Goal: Task Accomplishment & Management: Manage account settings

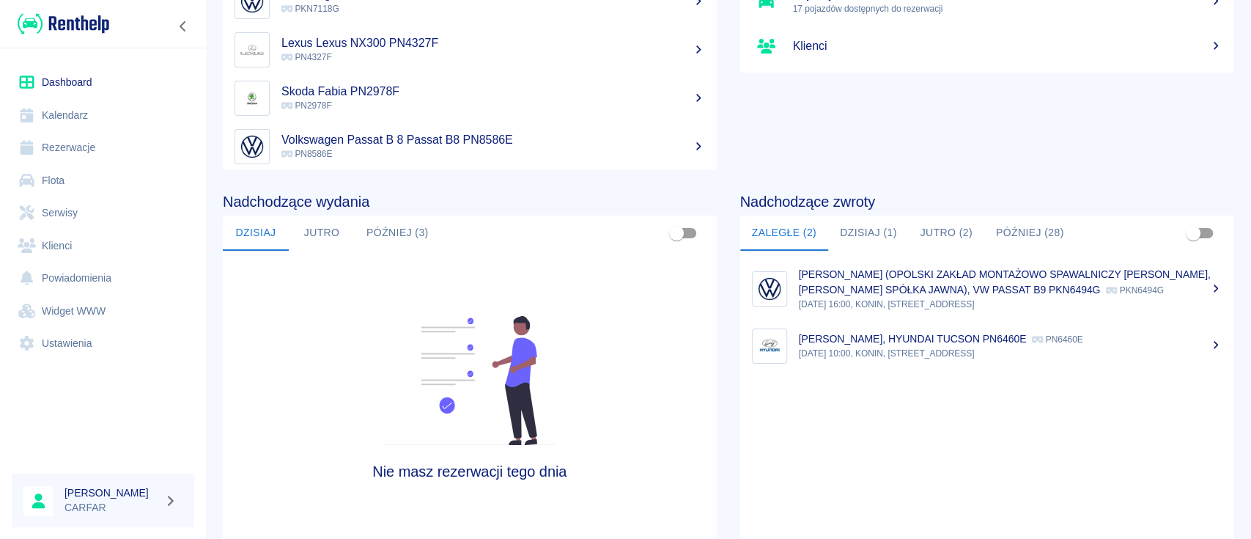
scroll to position [195, 0]
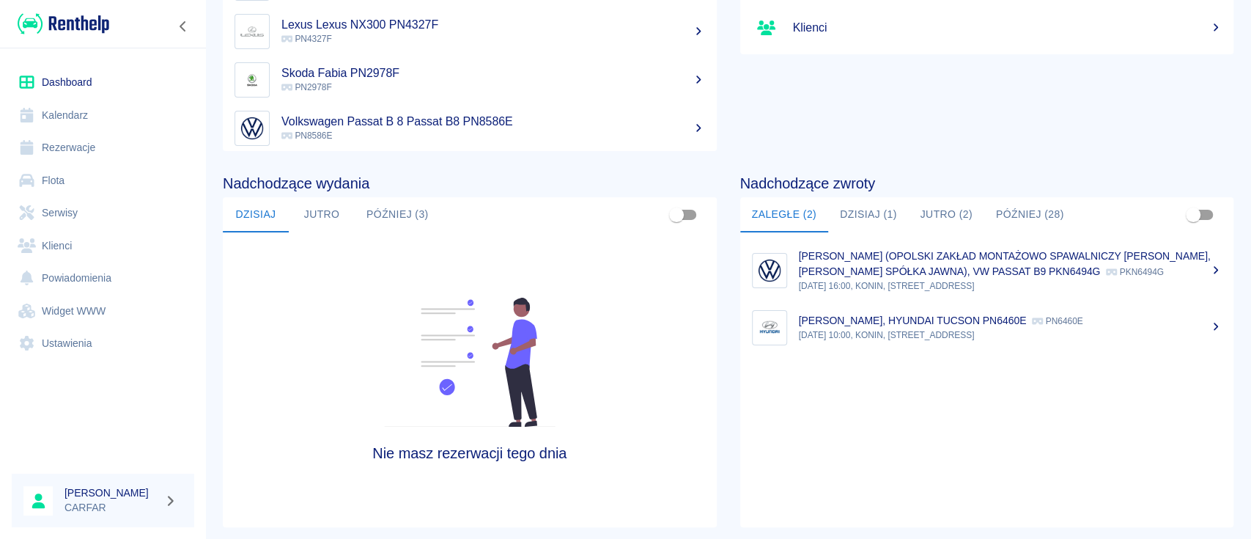
click at [862, 218] on button "Dzisiaj (1)" at bounding box center [868, 214] width 81 height 35
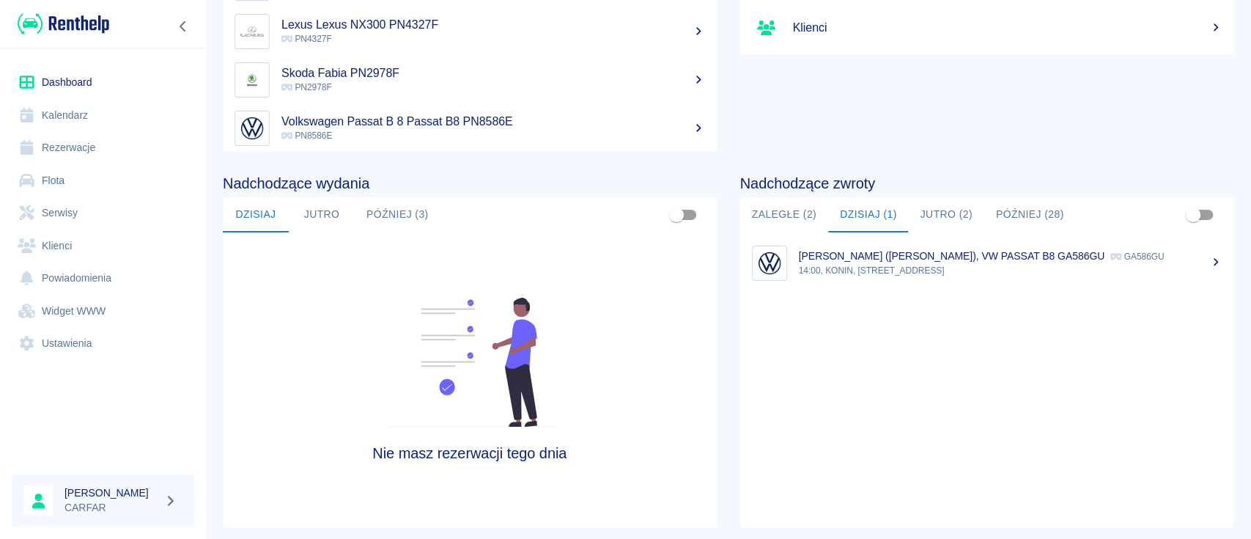
click at [918, 212] on button "Jutro (2)" at bounding box center [945, 214] width 75 height 35
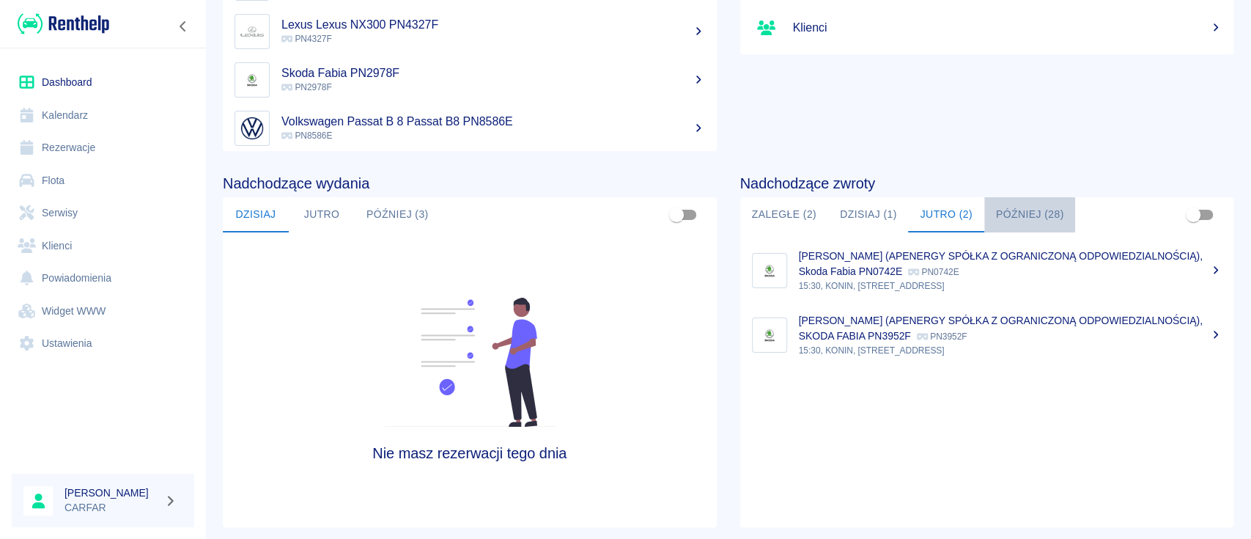
click at [997, 212] on button "Później (28)" at bounding box center [1030, 214] width 92 height 35
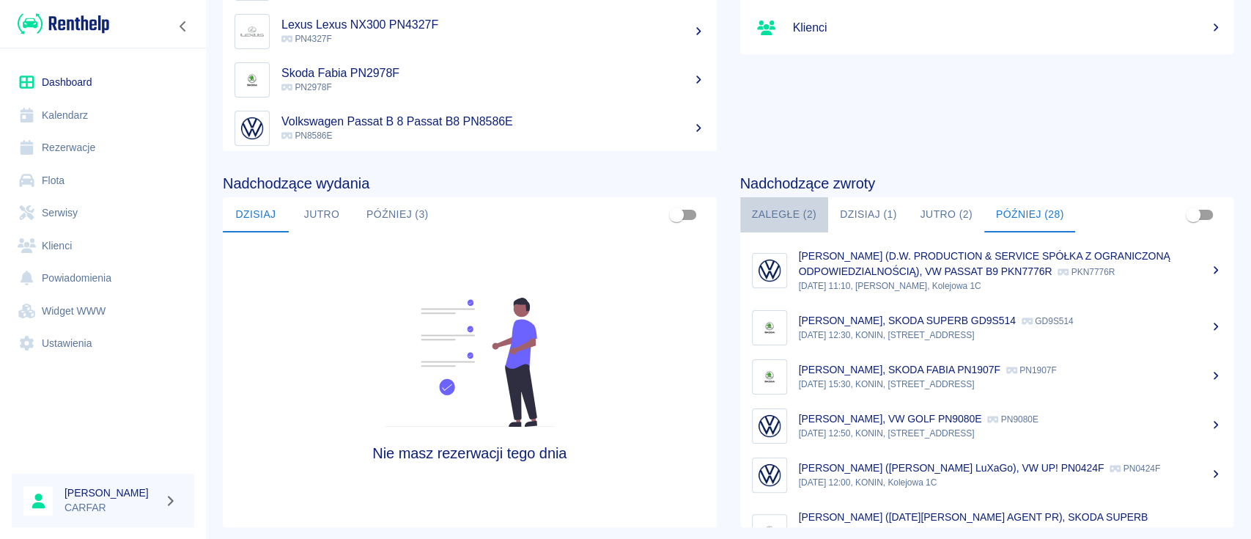
click at [795, 213] on button "Zaległe (2)" at bounding box center [784, 214] width 88 height 35
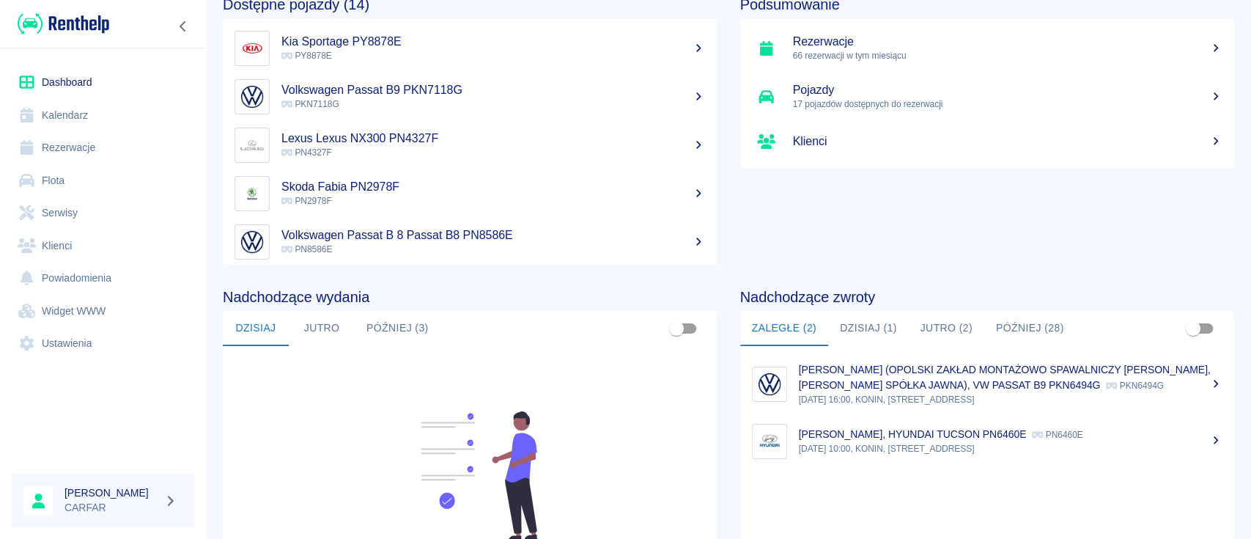
scroll to position [0, 0]
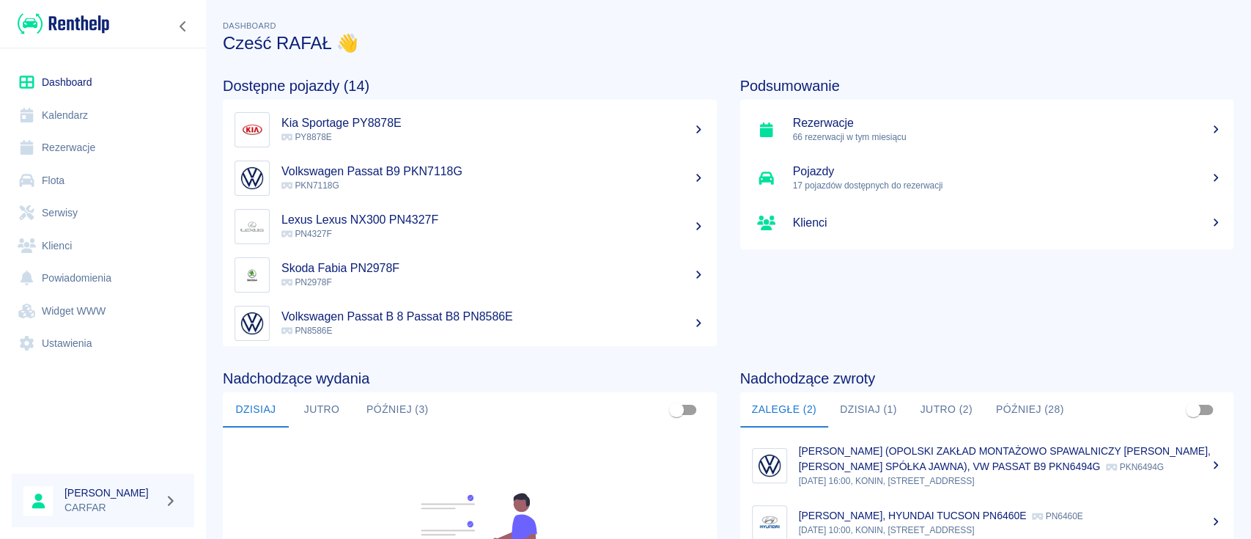
click at [926, 407] on button "Jutro (2)" at bounding box center [945, 409] width 75 height 35
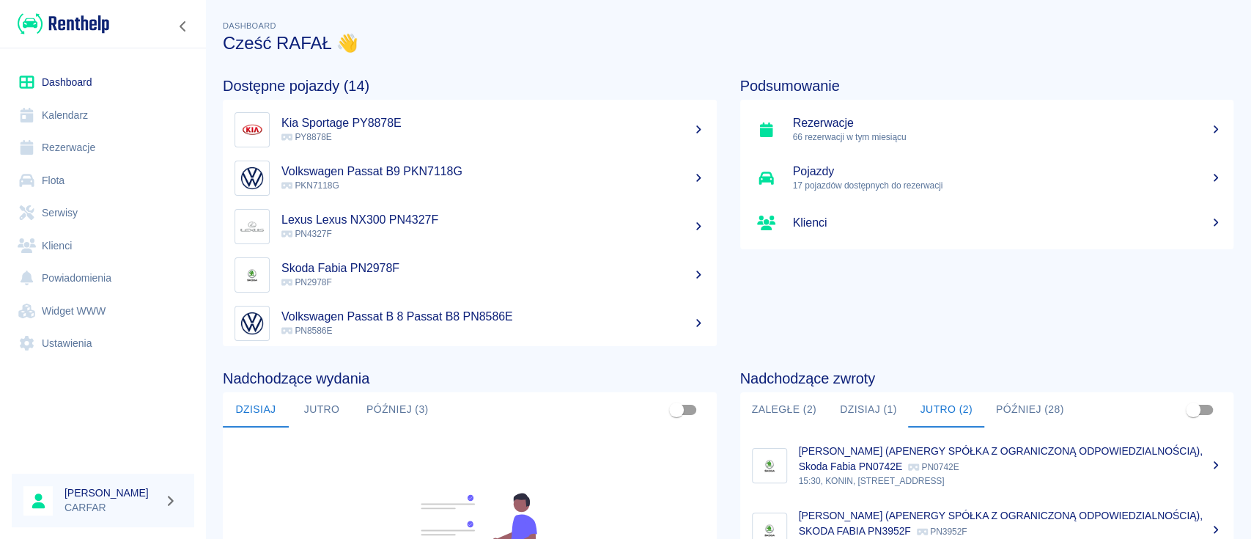
click at [854, 397] on button "Dzisiaj (1)" at bounding box center [868, 409] width 81 height 35
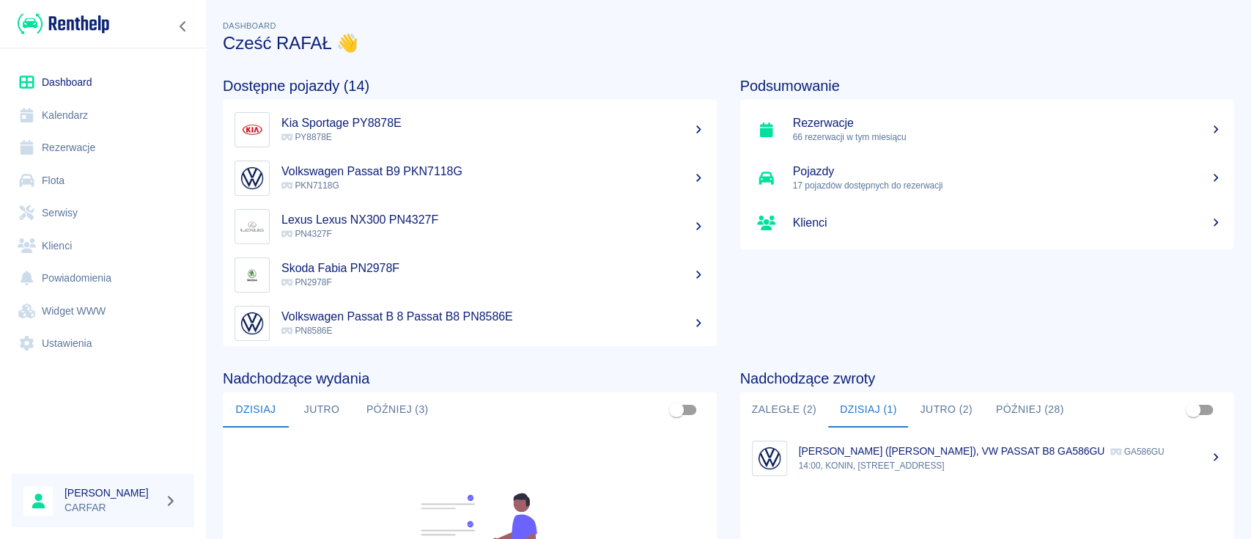
click at [926, 402] on button "Jutro (2)" at bounding box center [945, 409] width 75 height 35
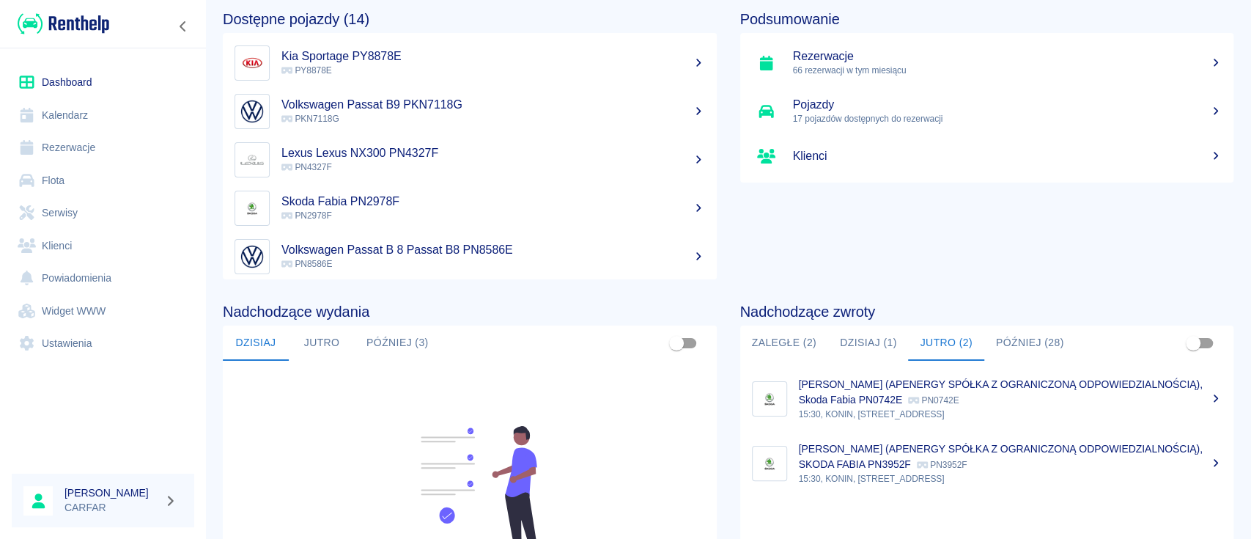
scroll to position [97, 0]
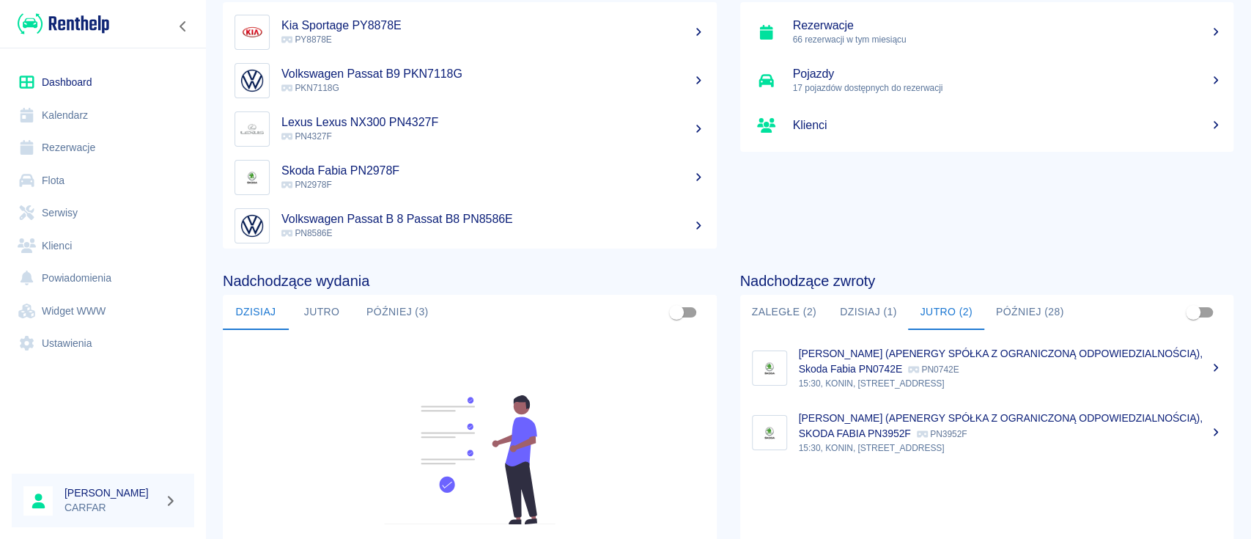
click at [79, 176] on link "Flota" at bounding box center [103, 180] width 182 height 33
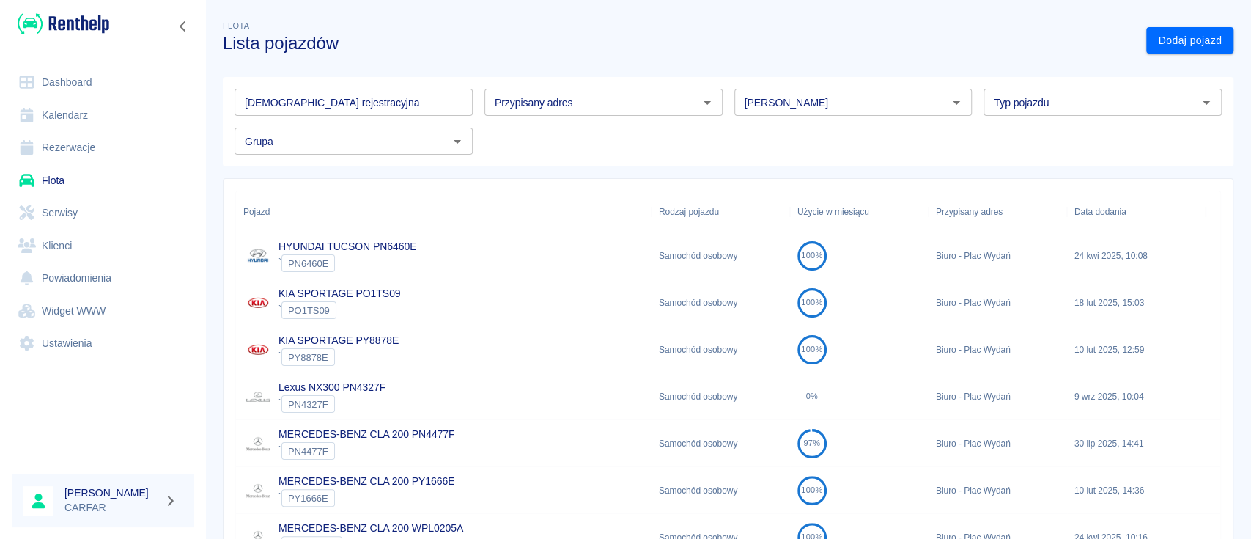
click at [427, 107] on input "[DEMOGRAPHIC_DATA] rejestracyjna" at bounding box center [354, 102] width 238 height 27
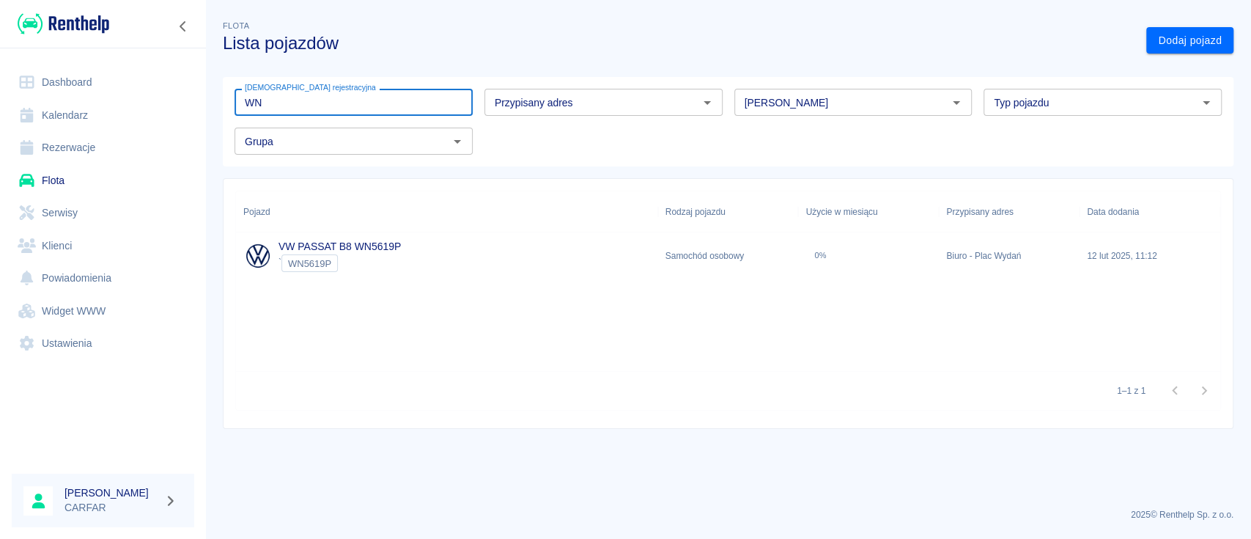
type input "WN"
click at [410, 264] on div "VW PASSAT B8 WN5619P ` WN5619P" at bounding box center [447, 255] width 422 height 47
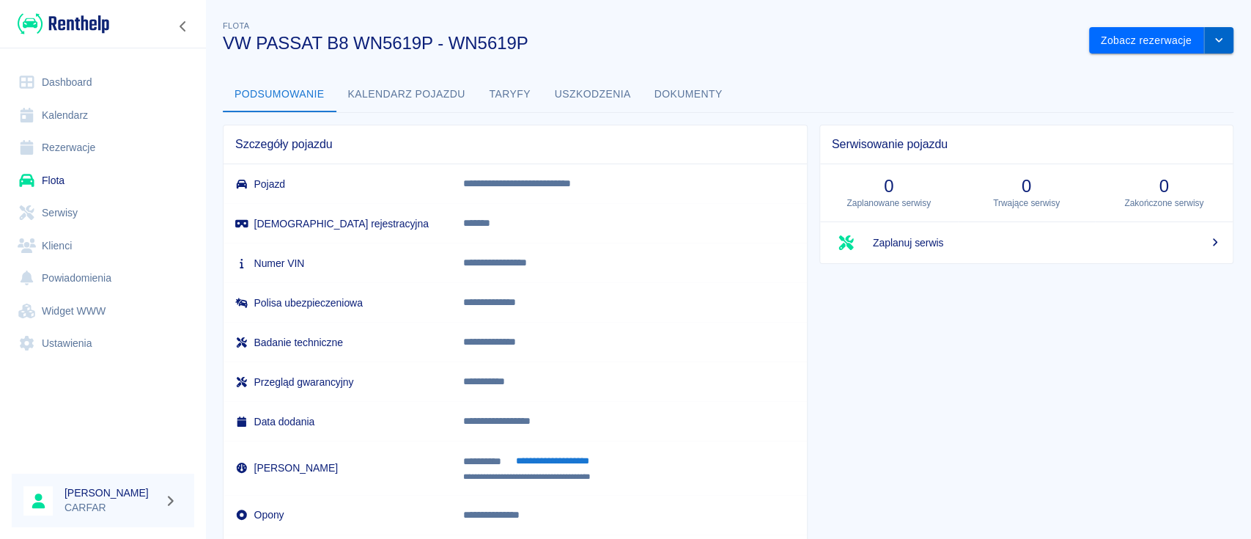
click at [1214, 34] on button "drop-down" at bounding box center [1218, 40] width 29 height 27
click at [1177, 64] on li "Zaktualizuj dane pojazdu" at bounding box center [1146, 71] width 136 height 24
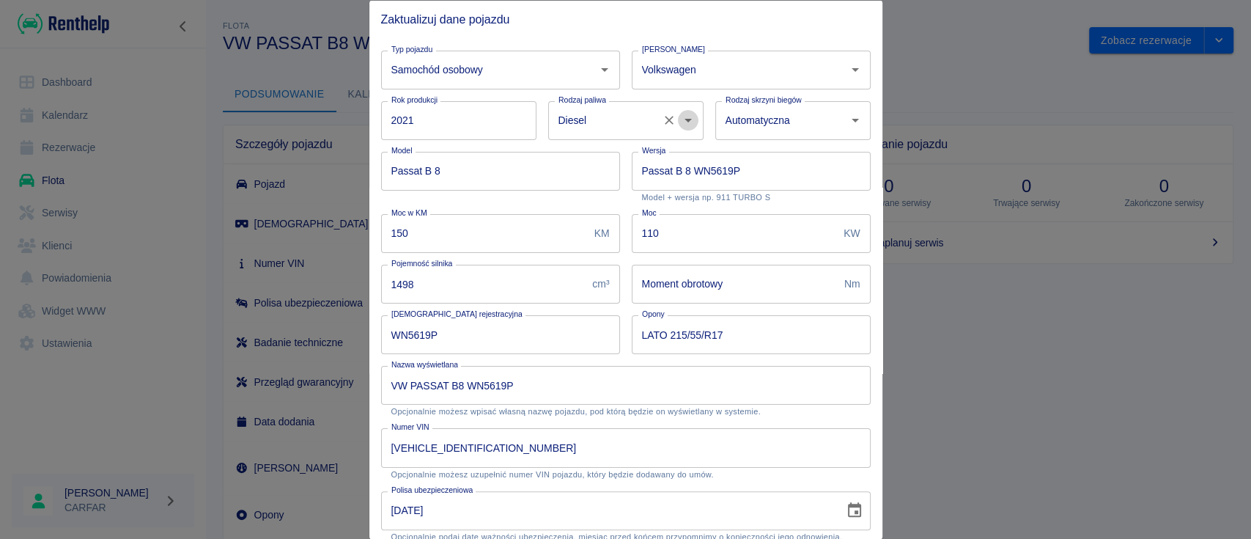
click at [685, 128] on icon "Otwórz" at bounding box center [688, 120] width 18 height 18
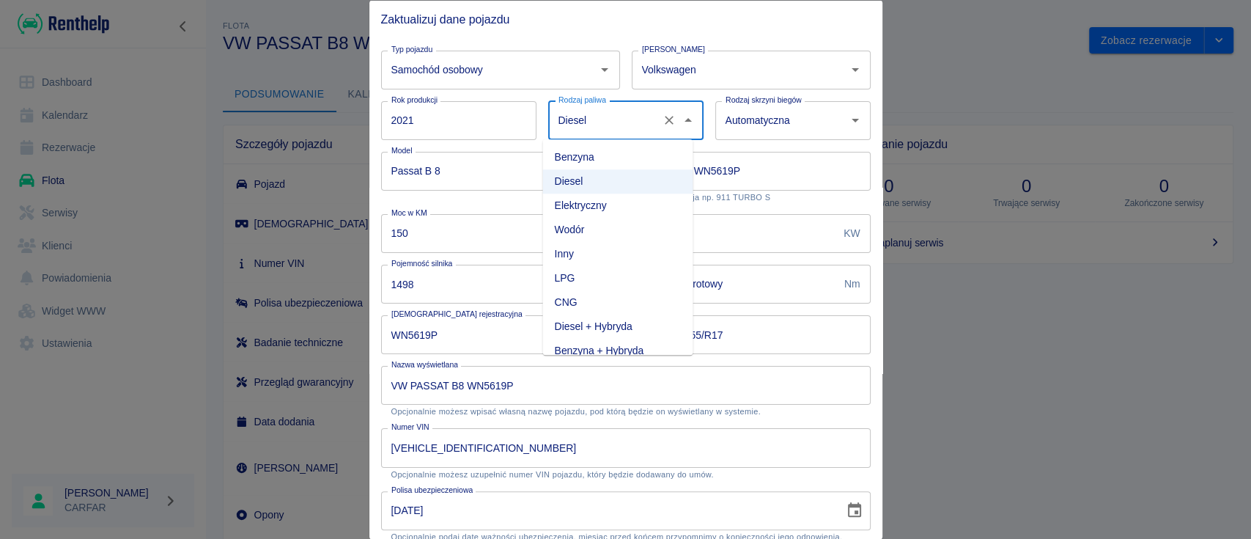
click at [597, 157] on li "Benzyna" at bounding box center [617, 157] width 150 height 24
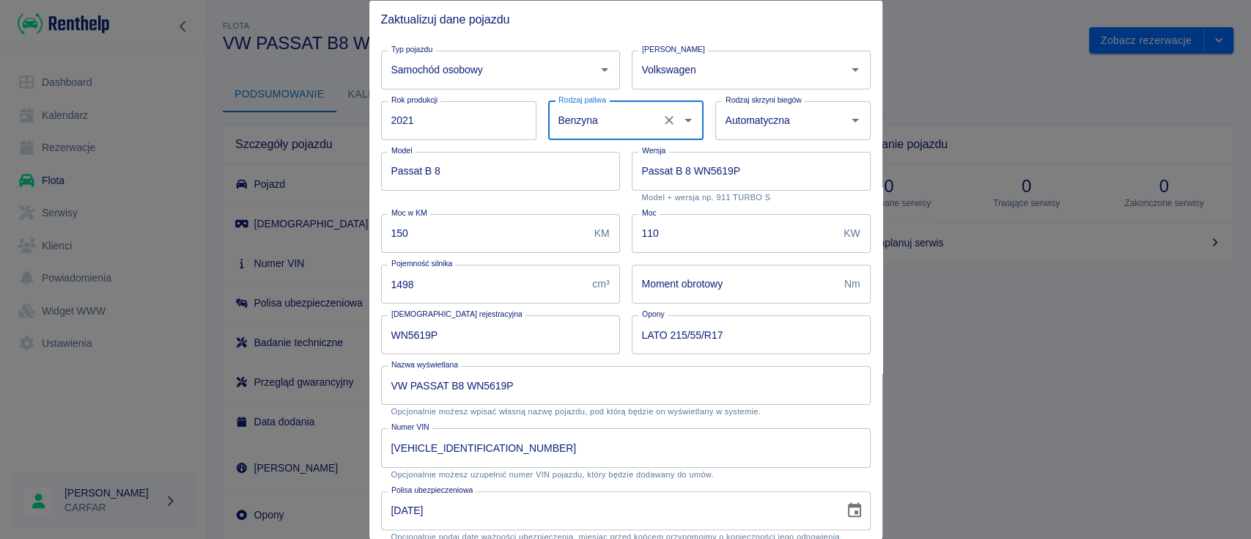
type input "Benzyna"
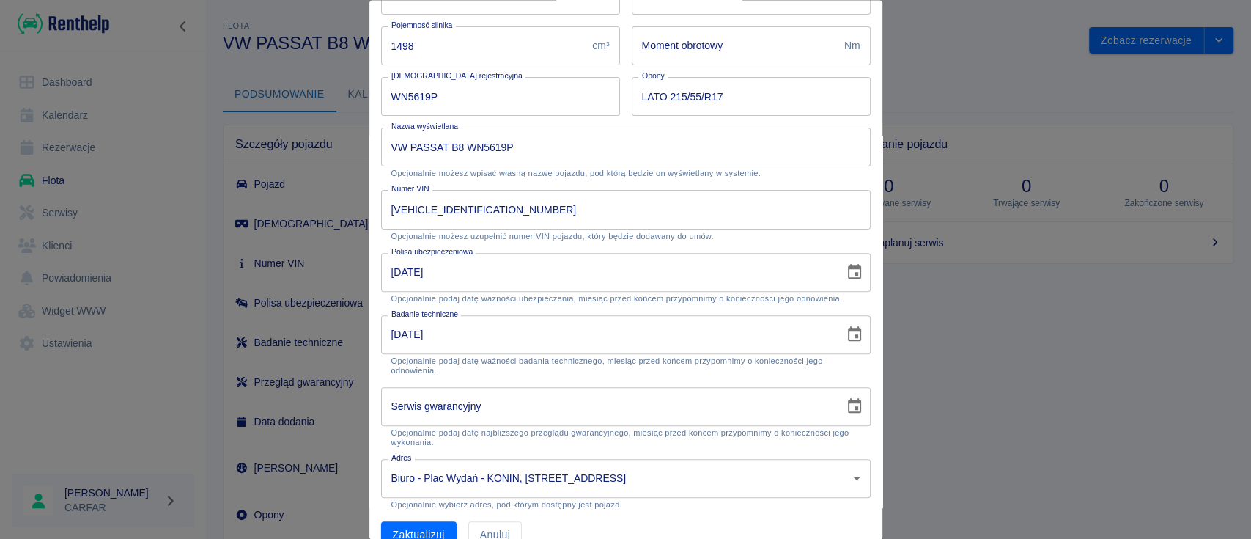
scroll to position [264, 0]
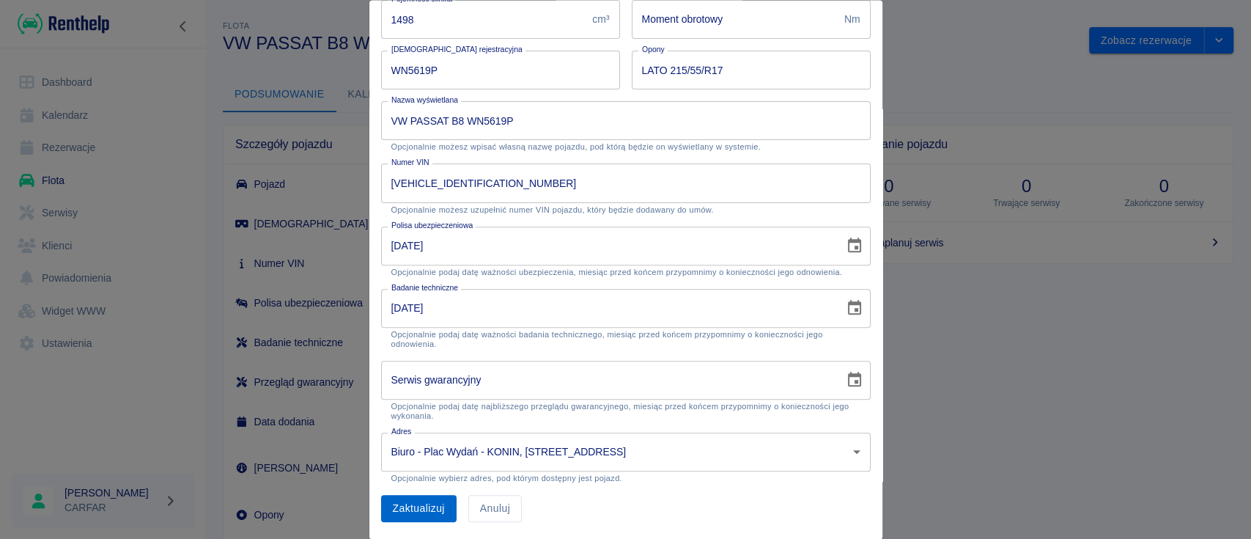
click at [433, 501] on button "Zaktualizuj" at bounding box center [418, 508] width 75 height 27
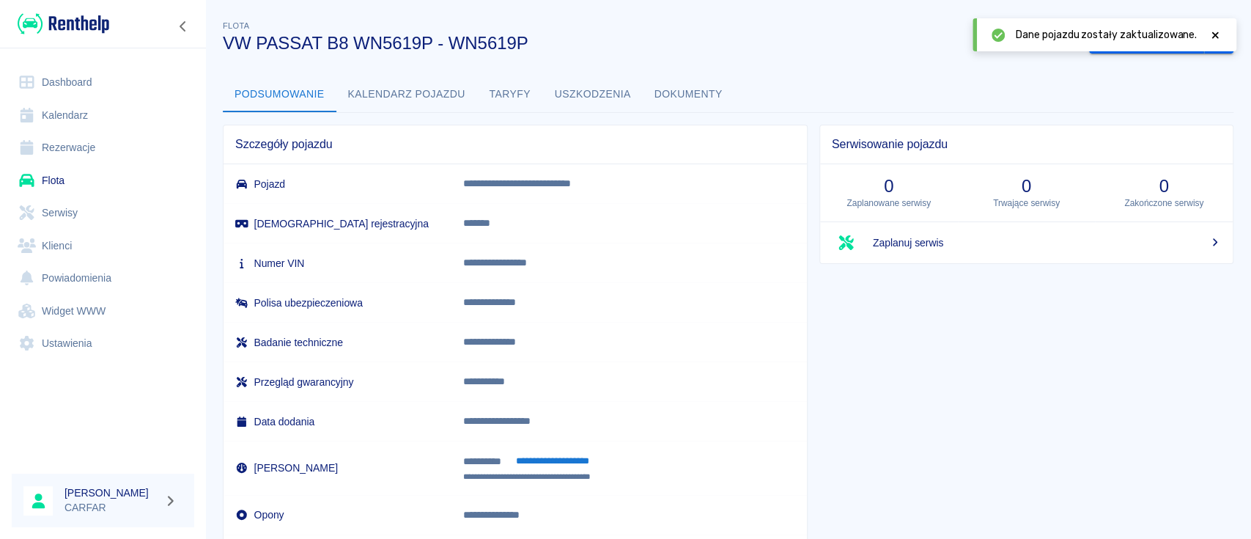
click at [103, 29] on img at bounding box center [64, 24] width 92 height 24
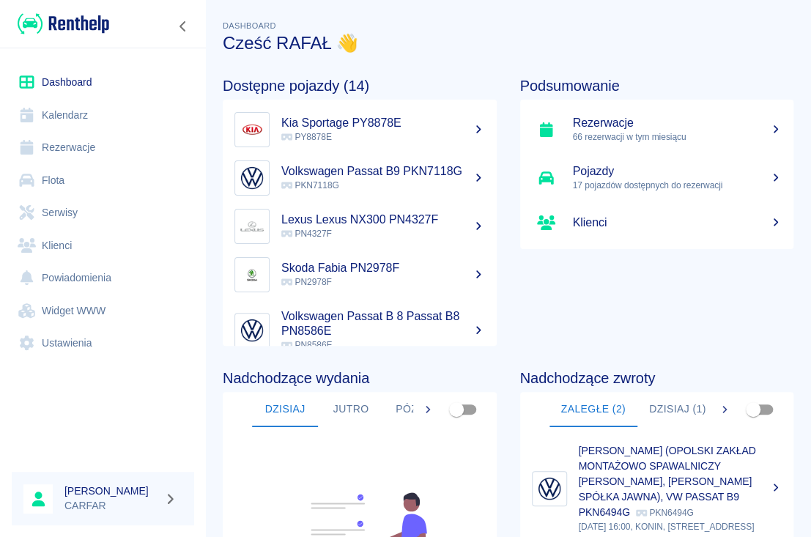
click at [73, 185] on link "Flota" at bounding box center [103, 180] width 182 height 33
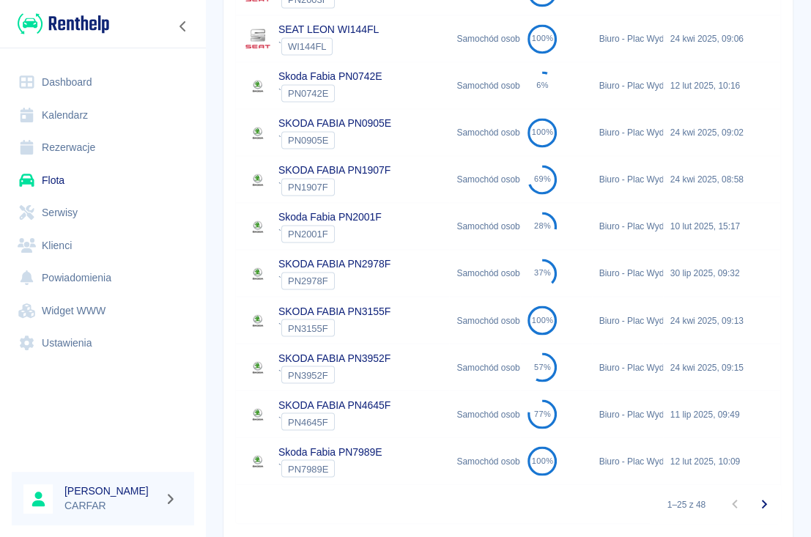
scroll to position [967, 0]
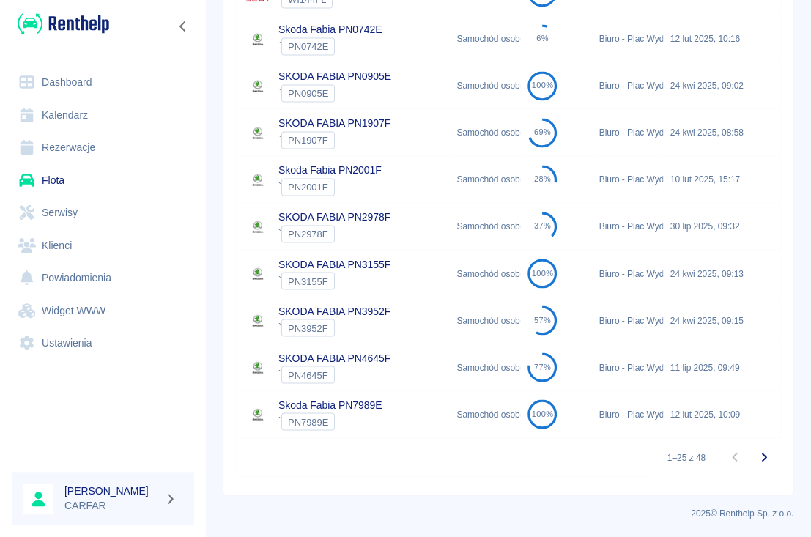
click at [756, 454] on icon "Przejdź do następnej strony" at bounding box center [765, 458] width 18 height 18
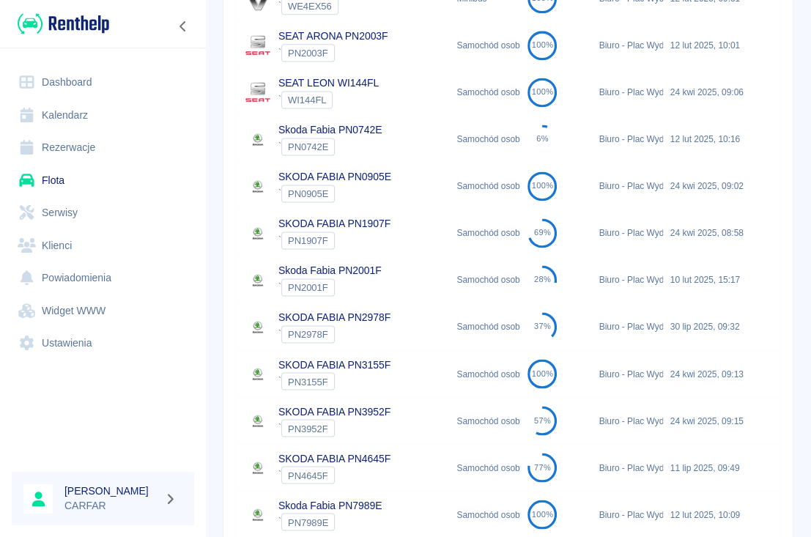
scroll to position [967, 0]
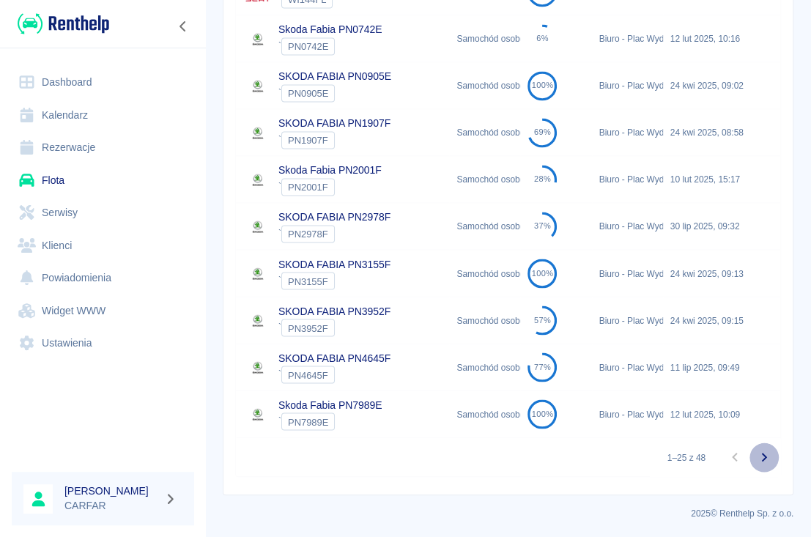
click at [756, 460] on icon "Przejdź do następnej strony" at bounding box center [765, 458] width 18 height 18
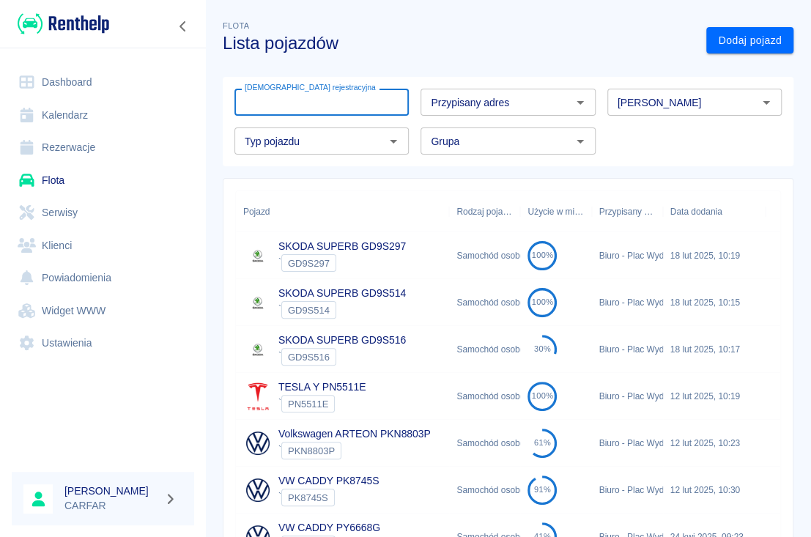
click at [289, 103] on input "[DEMOGRAPHIC_DATA] rejestracyjna" at bounding box center [322, 102] width 174 height 27
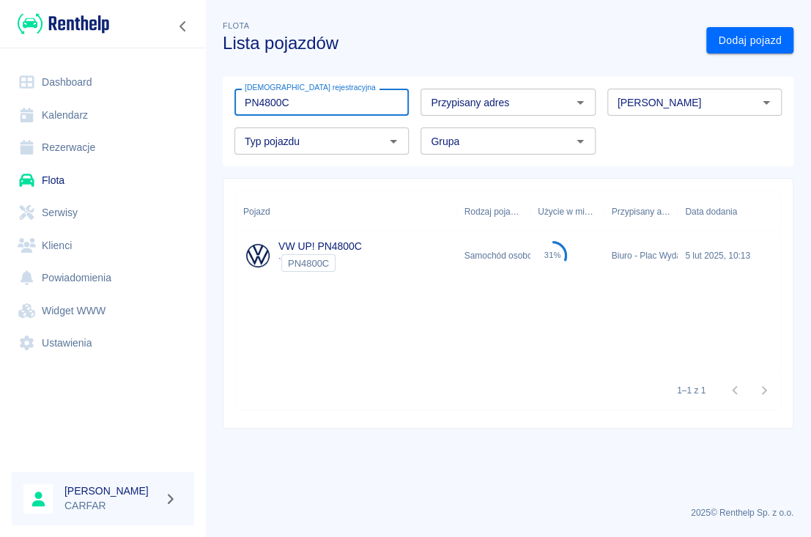
click at [333, 109] on input "PN4800C" at bounding box center [322, 102] width 174 height 27
click at [295, 100] on input "PN9167E" at bounding box center [322, 102] width 174 height 27
click at [306, 100] on input "PN0424F" at bounding box center [322, 102] width 174 height 27
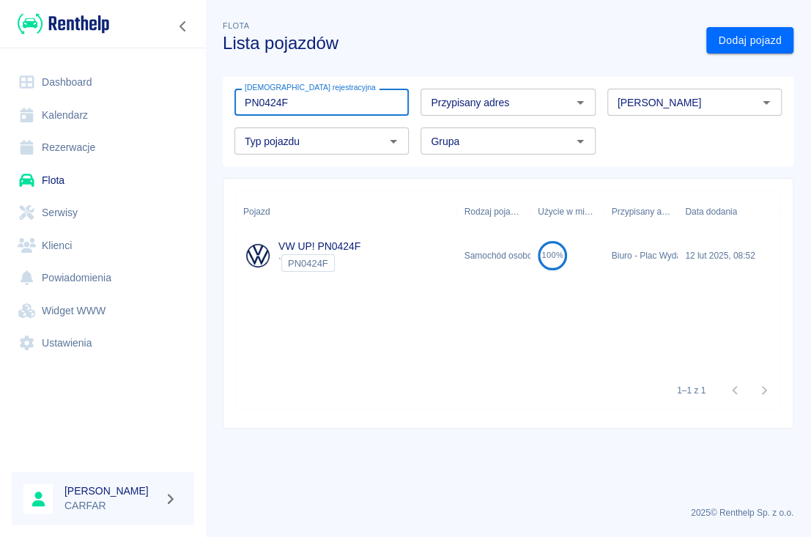
click at [306, 100] on input "PN0424F" at bounding box center [322, 102] width 174 height 27
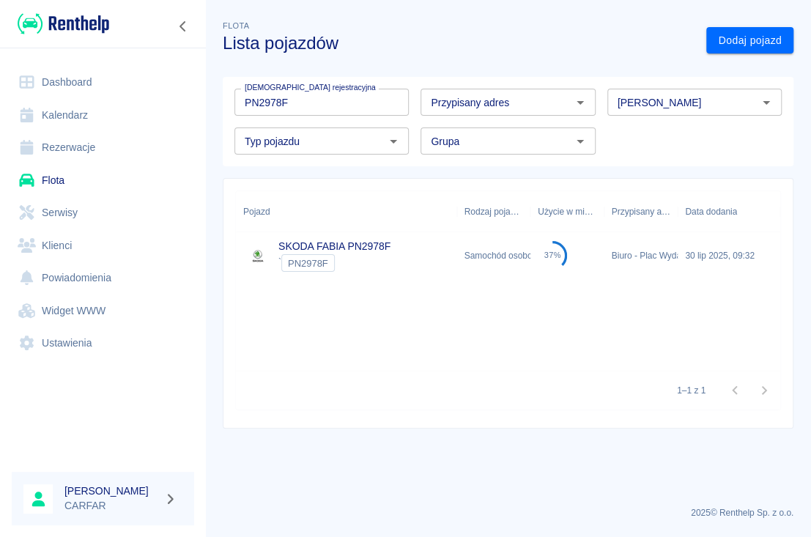
click at [366, 106] on input "PN2978F" at bounding box center [322, 102] width 174 height 27
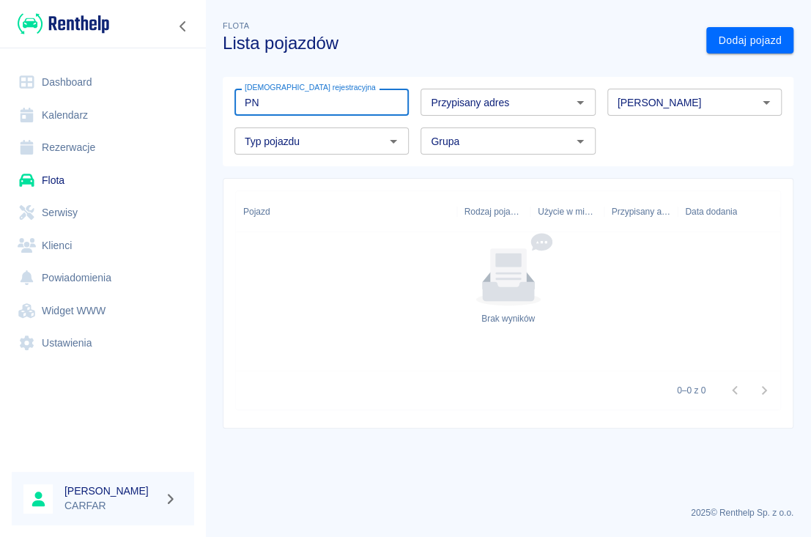
type input "P"
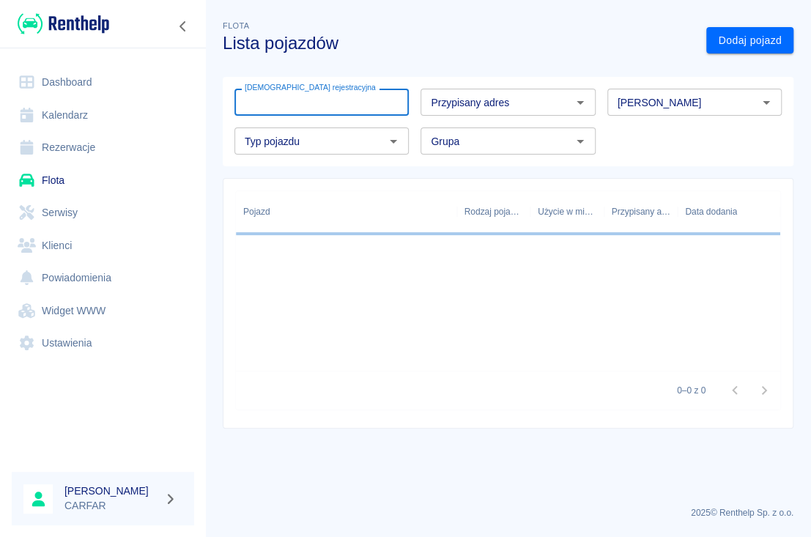
click at [366, 46] on h3 "Lista pojazdów" at bounding box center [459, 43] width 472 height 21
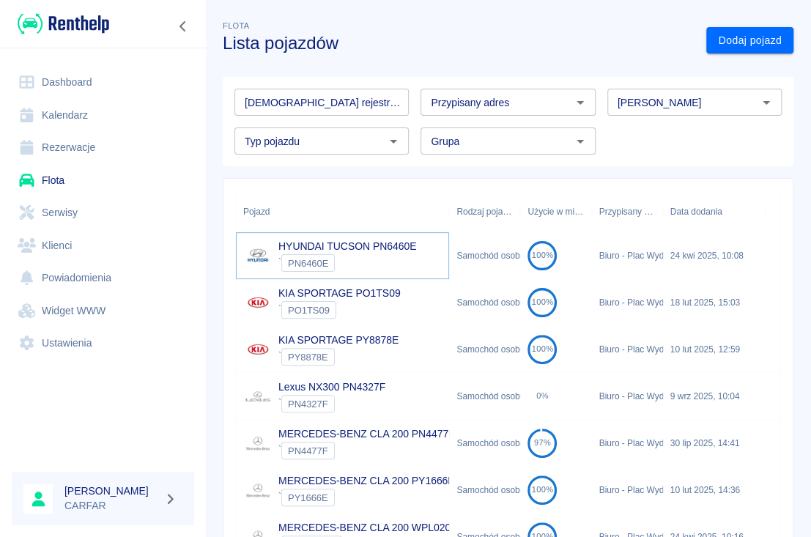
click at [385, 245] on link "HYUNDAI TUCSON PN6460E" at bounding box center [347, 246] width 138 height 12
drag, startPoint x: 407, startPoint y: 287, endPoint x: 276, endPoint y: 289, distance: 131.2
click at [276, 289] on div "KIA SPORTAGE PO1TS09 ` PO1TS09" at bounding box center [342, 302] width 213 height 47
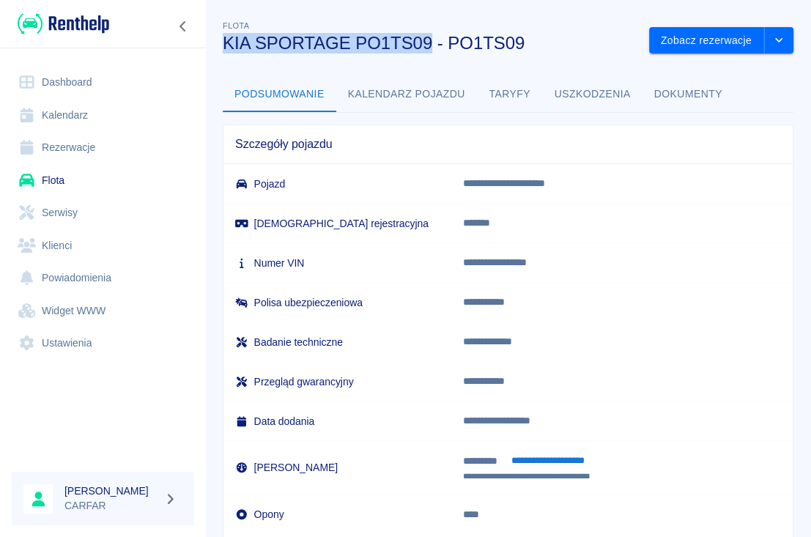
drag, startPoint x: 226, startPoint y: 40, endPoint x: 430, endPoint y: 37, distance: 204.5
click at [430, 37] on h3 "KIA SPORTAGE PO1TS09 - PO1TS09" at bounding box center [430, 43] width 415 height 21
copy h3 "KIA SPORTAGE PO1TS09"
click at [317, 4] on div "**********" at bounding box center [508, 268] width 606 height 537
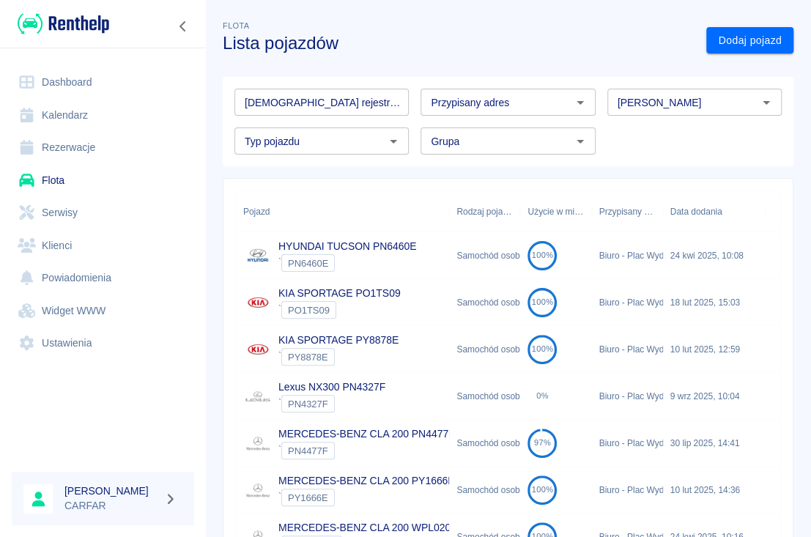
scroll to position [97, 0]
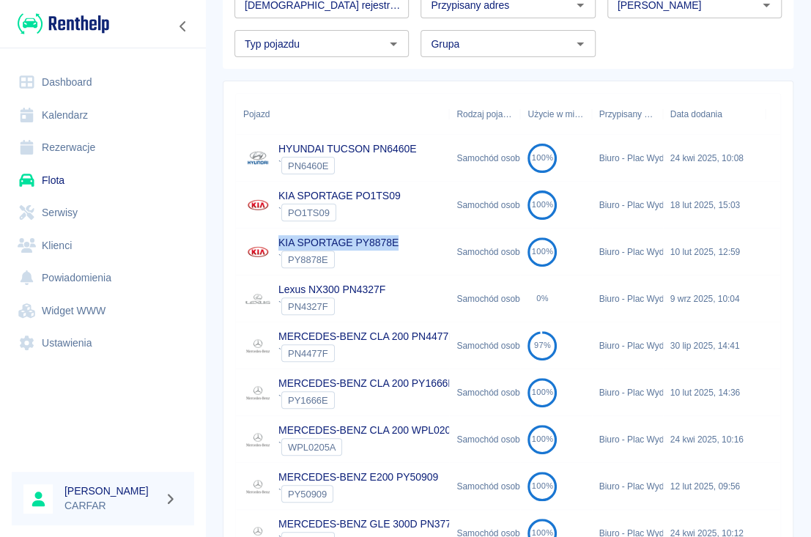
drag, startPoint x: 407, startPoint y: 243, endPoint x: 279, endPoint y: 240, distance: 128.3
click at [279, 240] on div "KIA SPORTAGE PY8878E ` PY8878E" at bounding box center [342, 252] width 213 height 47
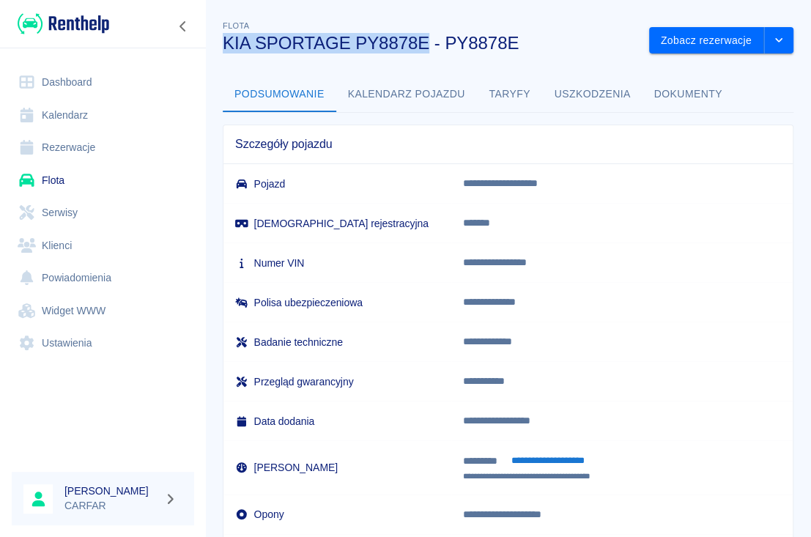
drag, startPoint x: 225, startPoint y: 43, endPoint x: 426, endPoint y: 42, distance: 200.8
click at [426, 42] on h3 "KIA SPORTAGE PY8878E - PY8878E" at bounding box center [430, 43] width 415 height 21
copy h3 "KIA SPORTAGE PY8878E"
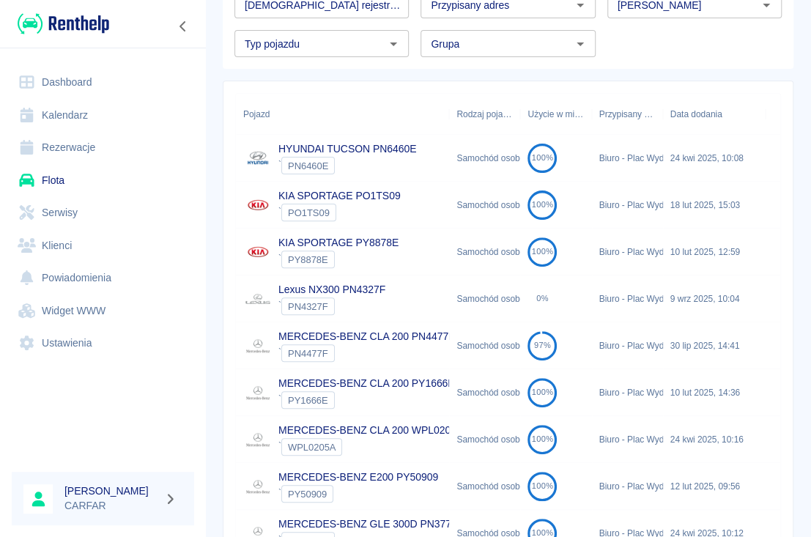
scroll to position [195, 0]
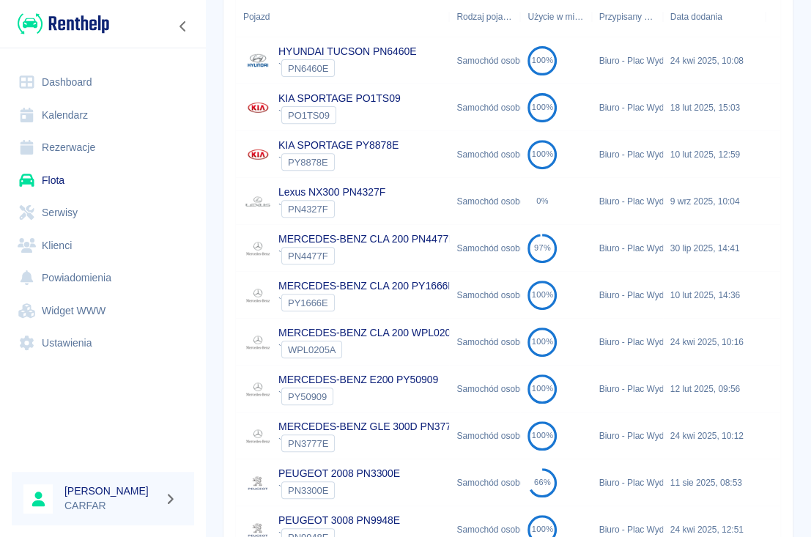
click at [404, 193] on div "Lexus NX300 PN4327F ` PN4327F" at bounding box center [342, 201] width 213 height 47
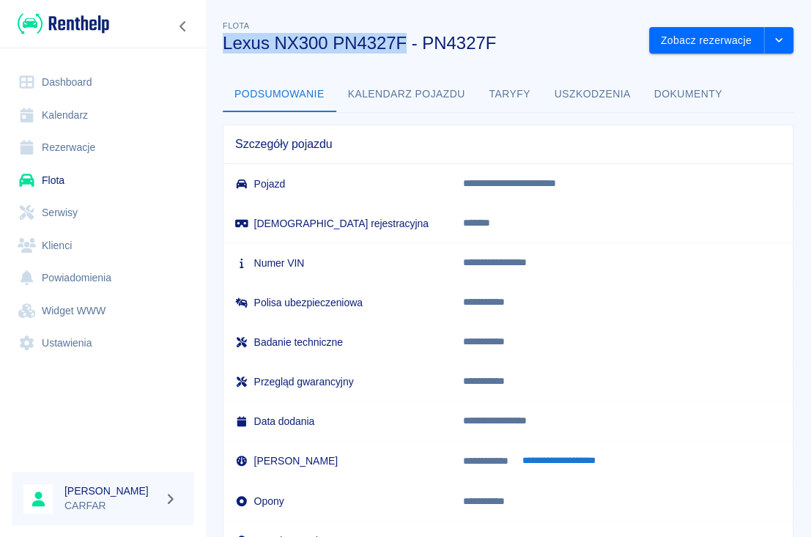
drag, startPoint x: 223, startPoint y: 45, endPoint x: 403, endPoint y: 51, distance: 180.4
click at [403, 51] on h3 "Lexus NX300 PN4327F - PN4327F" at bounding box center [430, 43] width 415 height 21
copy h3 "Lexus NX300 PN4327F"
click at [539, 45] on h3 "Lexus NX300 PN4327F - PN4327F" at bounding box center [430, 43] width 415 height 21
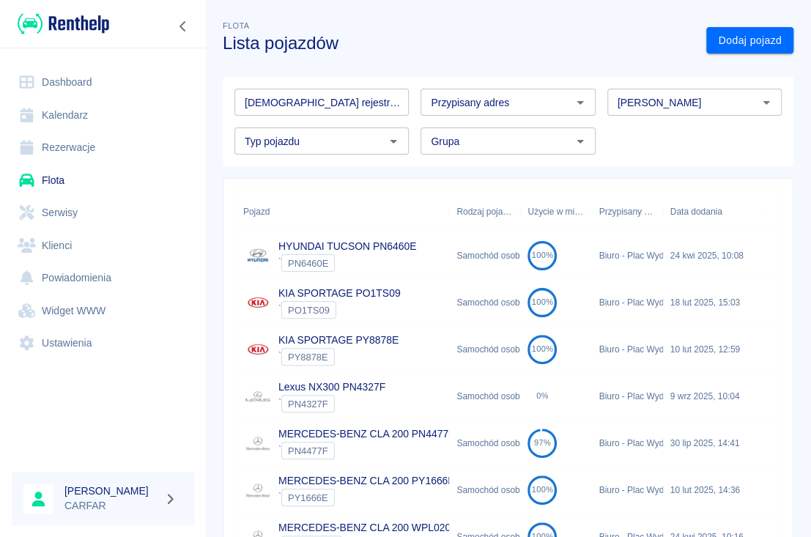
click at [399, 443] on div "` PN4477F" at bounding box center [366, 451] width 177 height 18
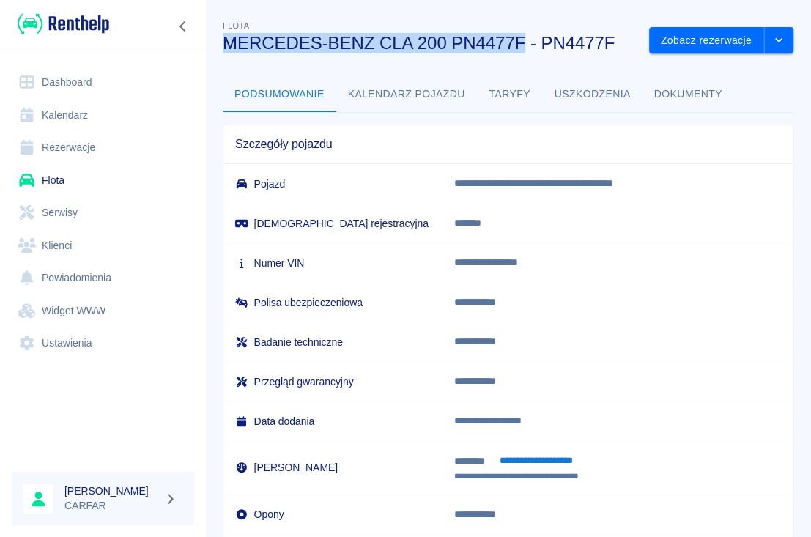
drag, startPoint x: 226, startPoint y: 43, endPoint x: 524, endPoint y: 51, distance: 297.6
click at [524, 51] on h3 "MERCEDES-BENZ CLA 200 PN4477F - PN4477F" at bounding box center [430, 43] width 415 height 21
copy h3 "MERCEDES-BENZ CLA 200 PN4477F"
click at [330, 19] on div "Flota MERCEDES-BENZ CLA 200 PN4477F - PN4477F" at bounding box center [424, 30] width 427 height 48
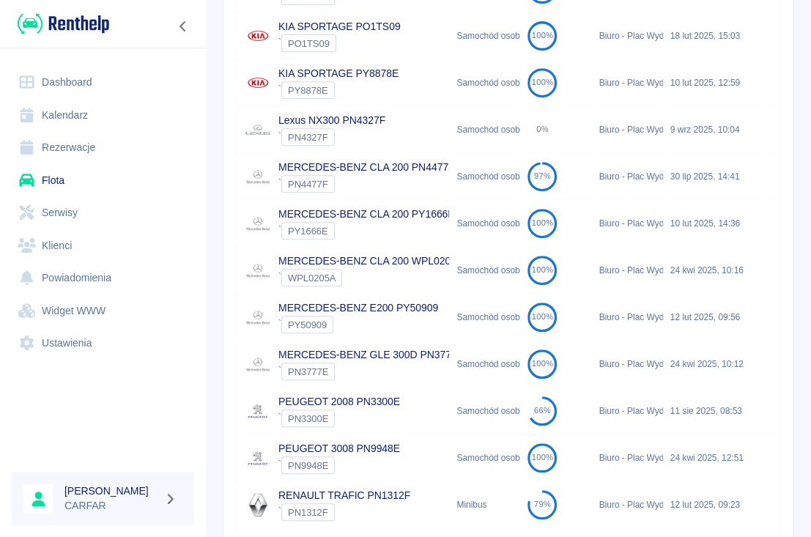
scroll to position [293, 0]
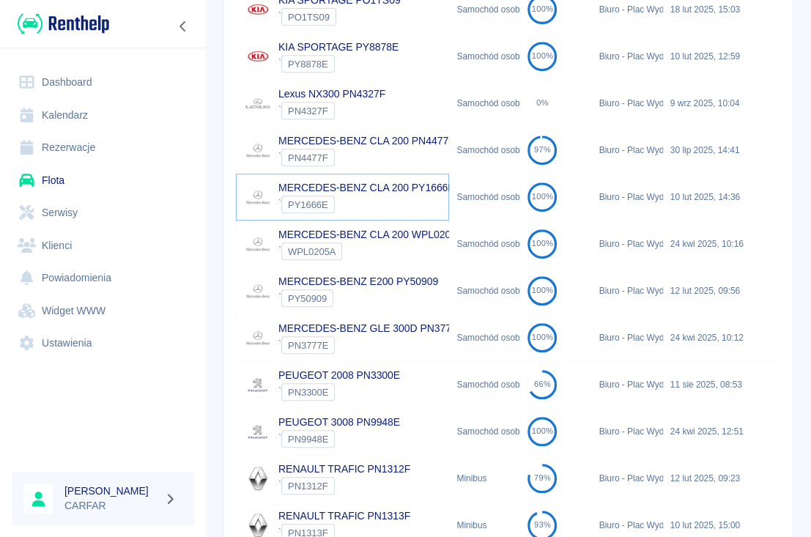
click at [416, 193] on link "MERCEDES-BENZ CLA 200 PY1666E" at bounding box center [366, 188] width 177 height 12
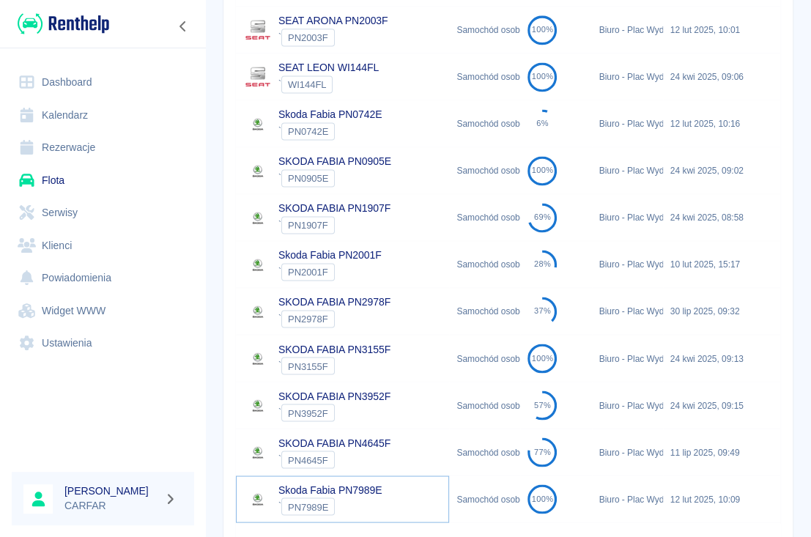
scroll to position [967, 0]
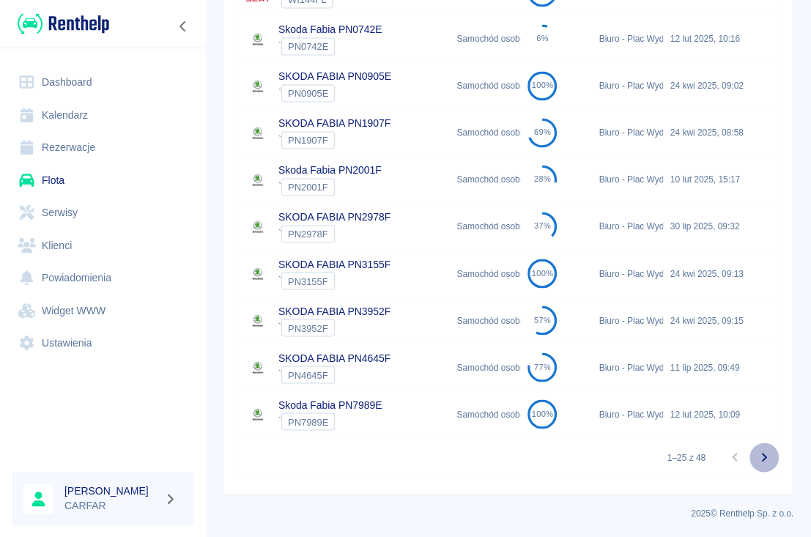
click at [756, 454] on icon "Przejdź do następnej strony" at bounding box center [765, 458] width 18 height 18
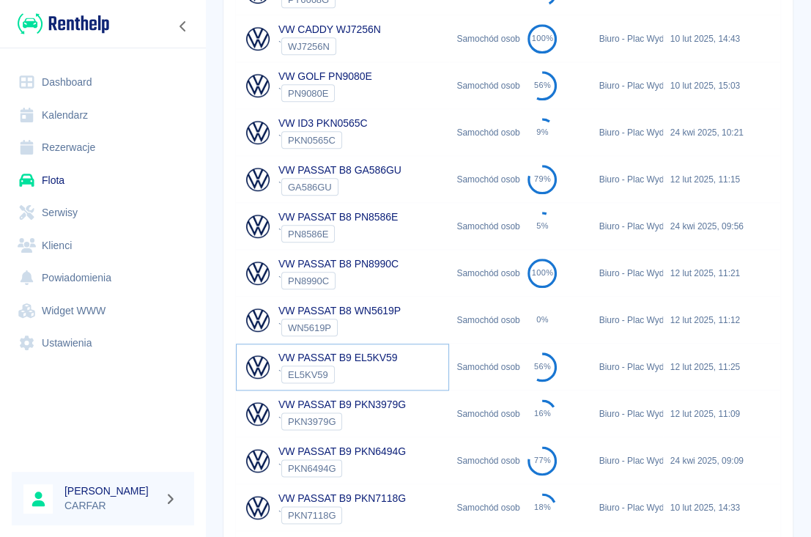
scroll to position [586, 0]
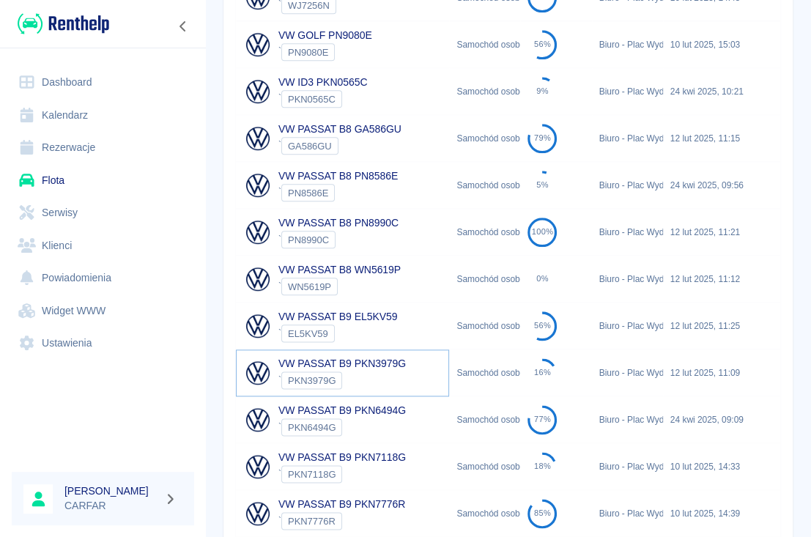
click at [356, 361] on link "VW PASSAT B9 PKN3979G" at bounding box center [342, 364] width 128 height 12
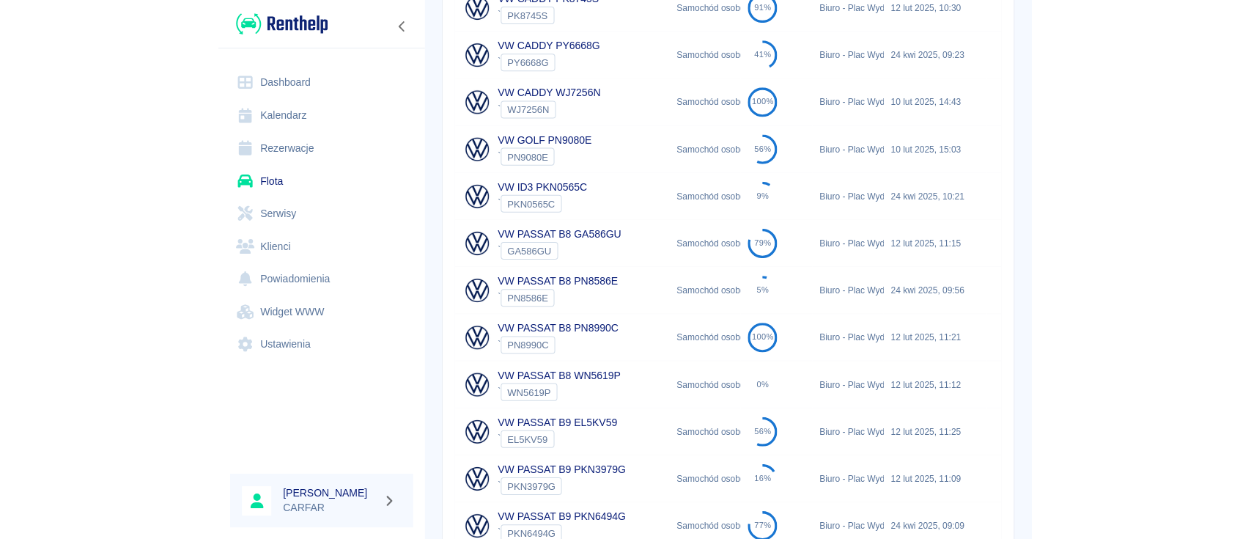
scroll to position [385, 0]
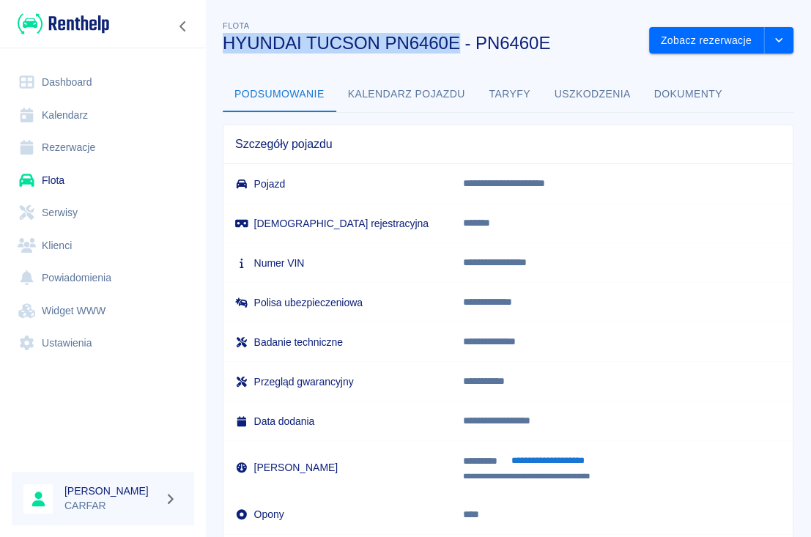
drag, startPoint x: 225, startPoint y: 42, endPoint x: 456, endPoint y: 47, distance: 230.9
click at [456, 47] on h3 "HYUNDAI TUCSON PN6460E - PN6460E" at bounding box center [430, 43] width 415 height 21
copy h3 "HYUNDAI TUCSON PN6460E"
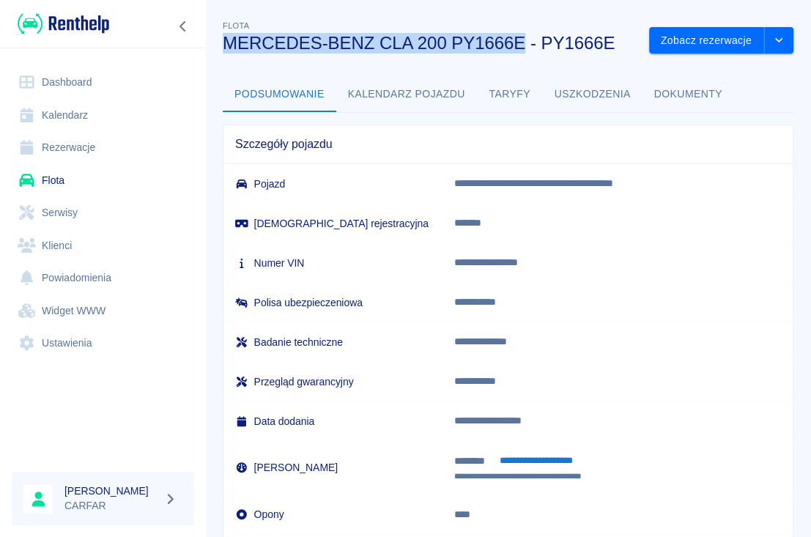
drag, startPoint x: 225, startPoint y: 44, endPoint x: 522, endPoint y: 45, distance: 296.8
click at [522, 45] on h3 "MERCEDES-BENZ CLA 200 PY1666E - PY1666E" at bounding box center [430, 43] width 415 height 21
copy h3 "MERCEDES-BENZ CLA 200 PY1666E"
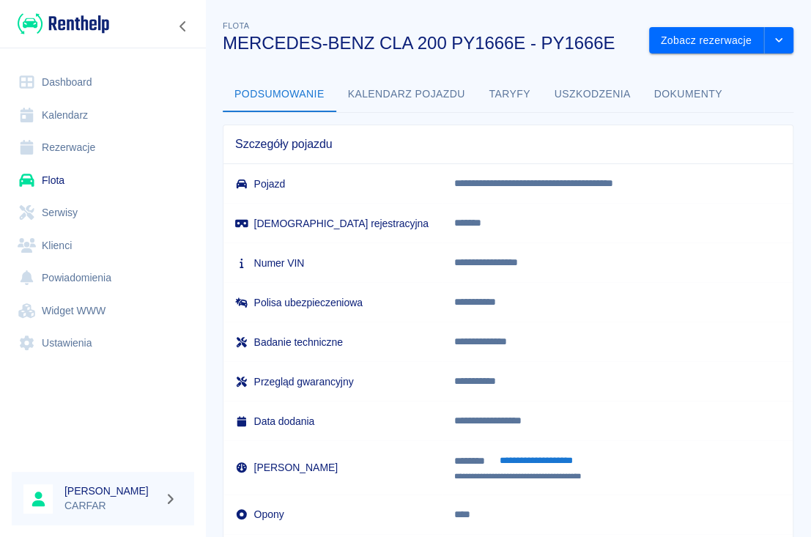
drag, startPoint x: 351, startPoint y: 20, endPoint x: 281, endPoint y: 2, distance: 71.8
click at [351, 20] on div "Flota MERCEDES-BENZ CLA 200 PY1666E - PY1666E" at bounding box center [424, 30] width 427 height 48
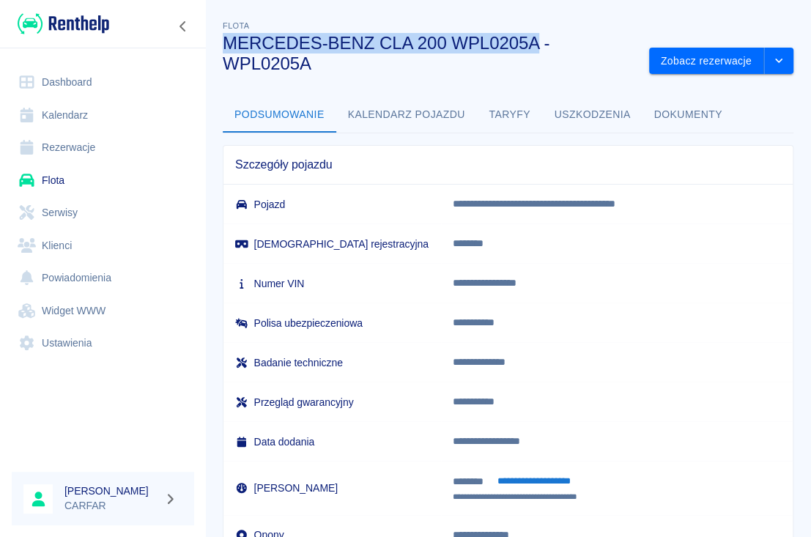
drag, startPoint x: 224, startPoint y: 38, endPoint x: 539, endPoint y: 42, distance: 315.9
click at [539, 42] on h3 "MERCEDES-BENZ CLA 200 WPL0205A - WPL0205A" at bounding box center [430, 53] width 415 height 41
copy h3 "MERCEDES-BENZ CLA 200 WPL0205A"
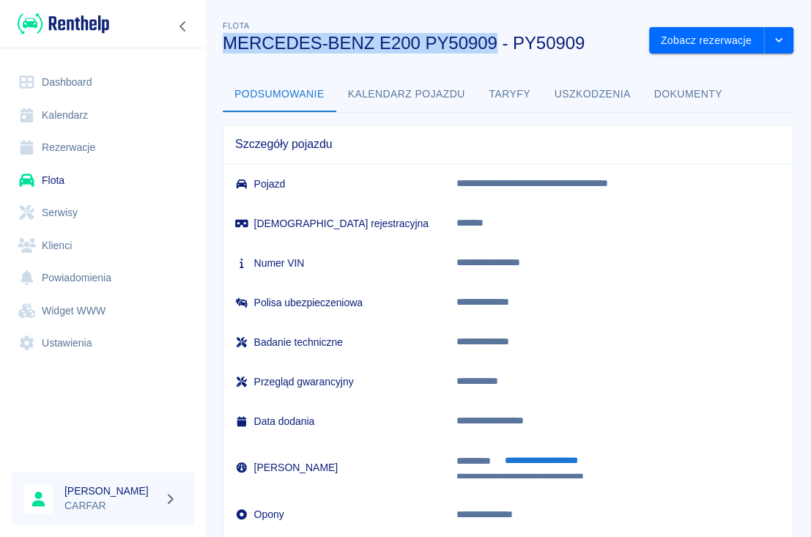
drag, startPoint x: 229, startPoint y: 40, endPoint x: 496, endPoint y: 40, distance: 267.5
click at [495, 40] on h3 "MERCEDES-BENZ E200 PY50909 - PY50909" at bounding box center [430, 43] width 415 height 21
copy h3 "MERCEDES-BENZ E200 PY50909"
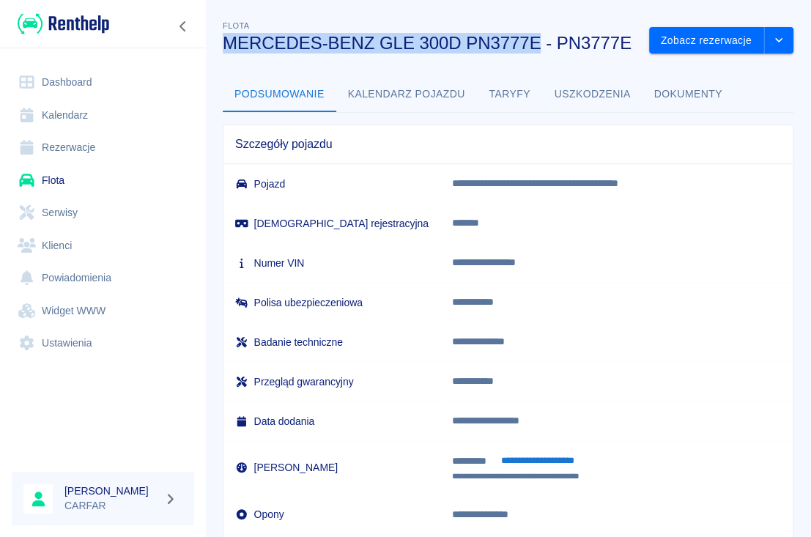
drag, startPoint x: 226, startPoint y: 39, endPoint x: 537, endPoint y: 45, distance: 311.5
click at [537, 45] on h3 "MERCEDES-BENZ GLE 300D PN3777E - PN3777E" at bounding box center [430, 43] width 415 height 21
copy h3 "MERCEDES-BENZ GLE 300D PN3777E"
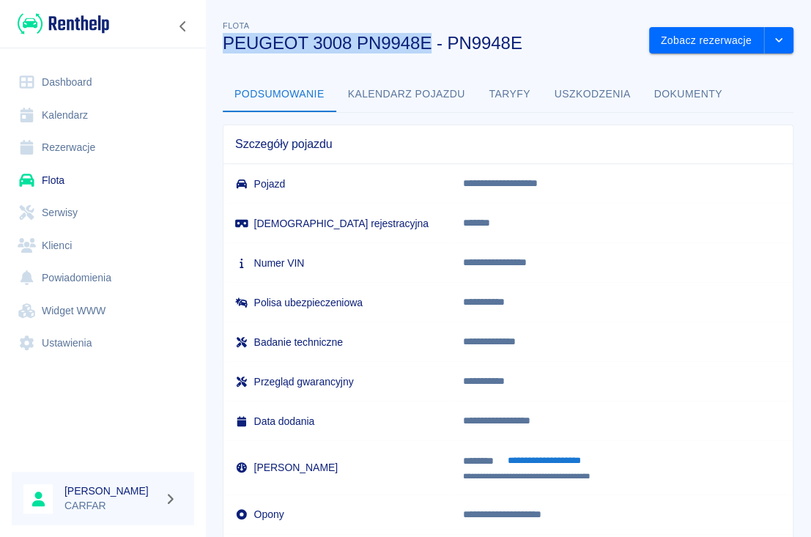
drag, startPoint x: 224, startPoint y: 39, endPoint x: 428, endPoint y: 37, distance: 203.7
click at [428, 37] on h3 "PEUGEOT 3008 PN9948E - PN9948E" at bounding box center [430, 43] width 415 height 21
copy h3 "PEUGEOT 3008 PN9948E"
drag, startPoint x: 225, startPoint y: 43, endPoint x: 431, endPoint y: 48, distance: 206.0
click at [430, 48] on h3 "PEUGEOT 2008 PN3300E - PN3300E" at bounding box center [430, 43] width 415 height 21
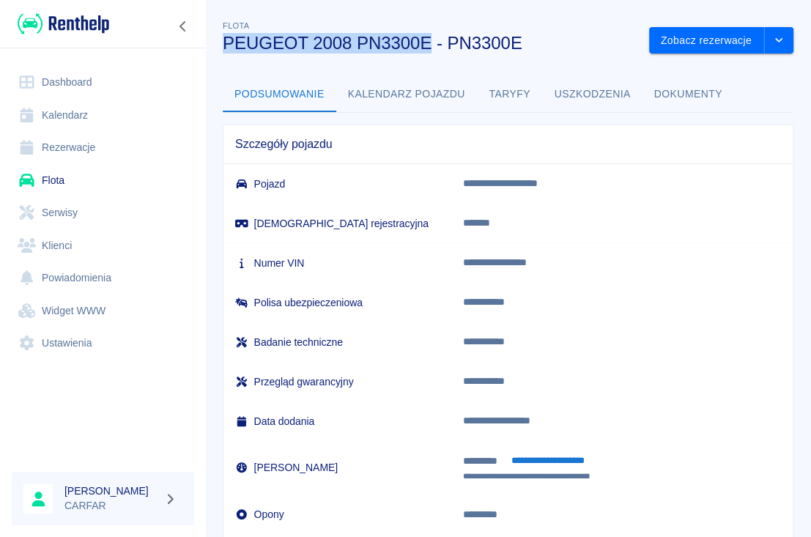
copy h3 "PEUGEOT 2008 PN3300E"
drag, startPoint x: 235, startPoint y: 40, endPoint x: 449, endPoint y: 40, distance: 213.3
click at [448, 40] on h3 "RENAULT TRAFIC PN1312F - PN1312F" at bounding box center [430, 43] width 415 height 21
copy h3 "RENAULT TRAFIC PN1312F"
drag, startPoint x: 224, startPoint y: 44, endPoint x: 446, endPoint y: 47, distance: 221.3
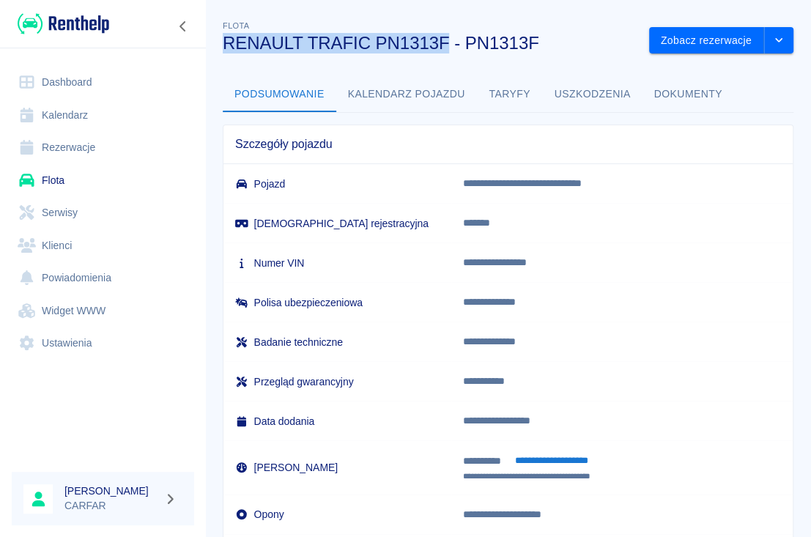
click at [446, 47] on h3 "RENAULT TRAFIC PN1313F - PN1313F" at bounding box center [430, 43] width 415 height 21
copy h3 "RENAULT TRAFIC PN1313F"
drag, startPoint x: 226, startPoint y: 39, endPoint x: 458, endPoint y: 40, distance: 232.3
click at [458, 40] on h3 "RENAULT TRAFIC WE4EX56 - WE4EX56" at bounding box center [430, 43] width 415 height 21
copy h3 "RENAULT TRAFIC WE4EX56"
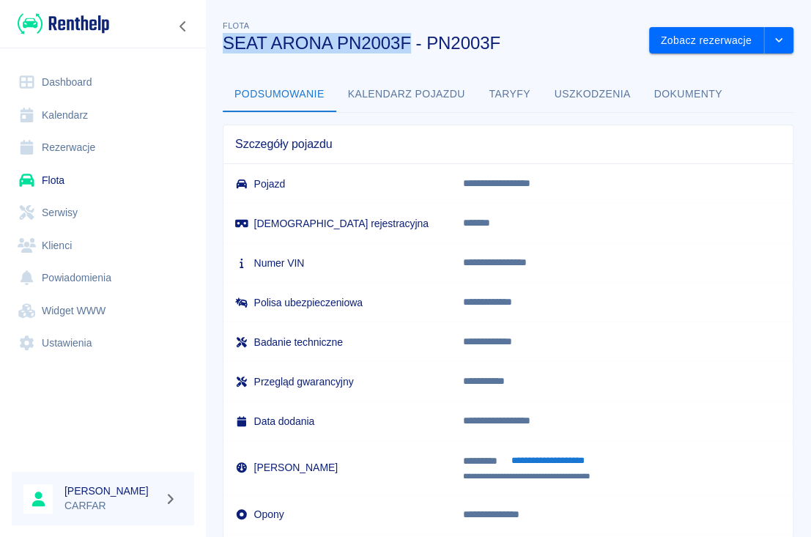
drag, startPoint x: 223, startPoint y: 38, endPoint x: 407, endPoint y: 34, distance: 184.0
click at [407, 34] on h3 "SEAT ARONA PN2003F - PN2003F" at bounding box center [430, 43] width 415 height 21
copy h3 "SEAT ARONA PN2003F"
drag, startPoint x: 227, startPoint y: 45, endPoint x: 394, endPoint y: 45, distance: 167.1
click at [394, 45] on h3 "SEAT LEON WI144FL - WI144FL" at bounding box center [430, 43] width 415 height 21
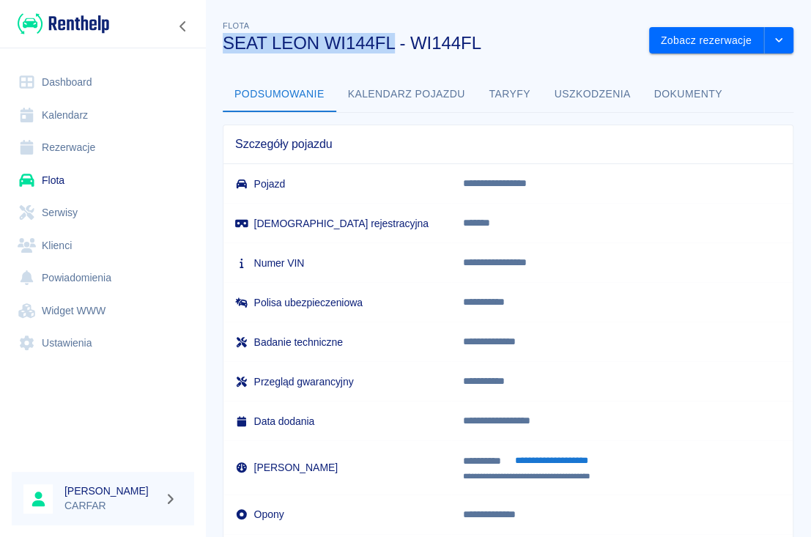
copy h3 "SEAT LEON WI144FL"
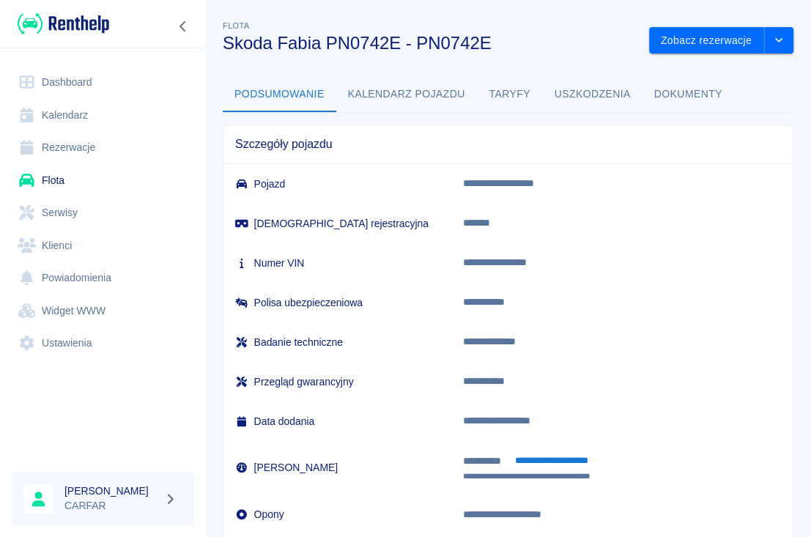
click at [269, 43] on h3 "Skoda Fabia PN0742E - PN0742E" at bounding box center [430, 43] width 415 height 21
drag, startPoint x: 224, startPoint y: 44, endPoint x: 400, endPoint y: 43, distance: 175.9
click at [400, 43] on h3 "Skoda Fabia PN0742E - PN0742E" at bounding box center [430, 43] width 415 height 21
copy h3 "Skoda Fabia PN0742E"
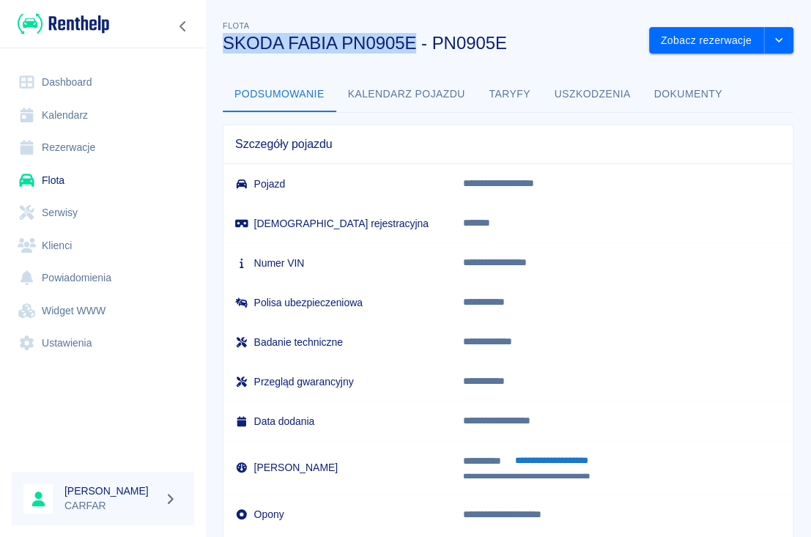
drag, startPoint x: 226, startPoint y: 45, endPoint x: 413, endPoint y: 46, distance: 187.6
click at [413, 46] on h3 "SKODA FABIA PN0905E - PN0905E" at bounding box center [430, 43] width 415 height 21
copy h3 "SKODA FABIA PN0905E"
drag, startPoint x: 226, startPoint y: 45, endPoint x: 411, endPoint y: 48, distance: 185.4
click at [411, 48] on h3 "SKODA FABIA PN1907F - PN1907F" at bounding box center [430, 43] width 415 height 21
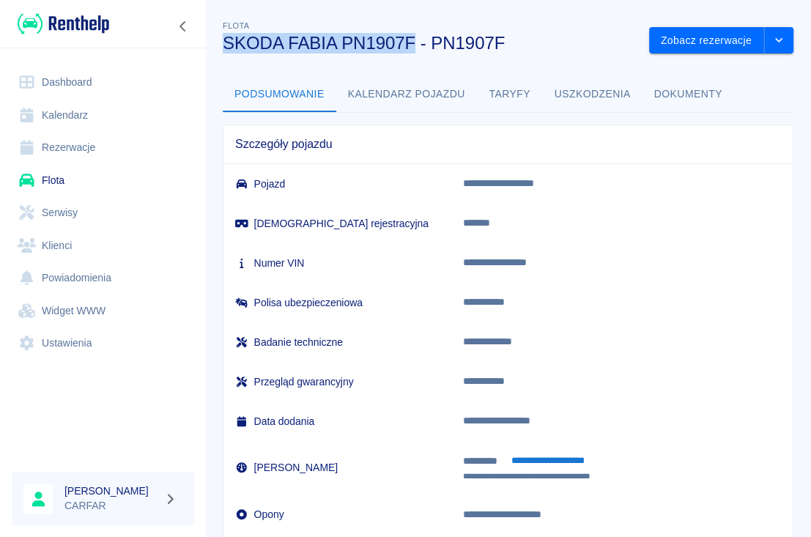
copy h3 "SKODA FABIA PN1907F"
drag, startPoint x: 226, startPoint y: 40, endPoint x: 397, endPoint y: 43, distance: 170.8
click at [397, 43] on h3 "Skoda Fabia PN2001F - PN2001F" at bounding box center [430, 43] width 415 height 21
copy h3 "Skoda Fabia PN2001F"
drag, startPoint x: 227, startPoint y: 40, endPoint x: 413, endPoint y: 43, distance: 186.2
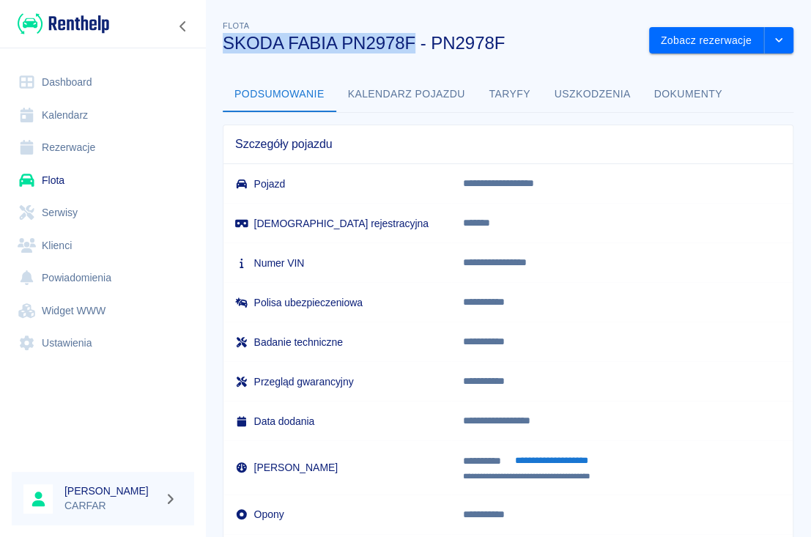
click at [413, 43] on h3 "SKODA FABIA PN2978F - PN2978F" at bounding box center [430, 43] width 415 height 21
copy h3 "SKODA FABIA PN2978F"
drag, startPoint x: 225, startPoint y: 42, endPoint x: 413, endPoint y: 45, distance: 187.6
click at [413, 45] on h3 "SKODA FABIA PN3155F - PN3155F" at bounding box center [430, 43] width 415 height 21
copy h3 "SKODA FABIA PN3155F"
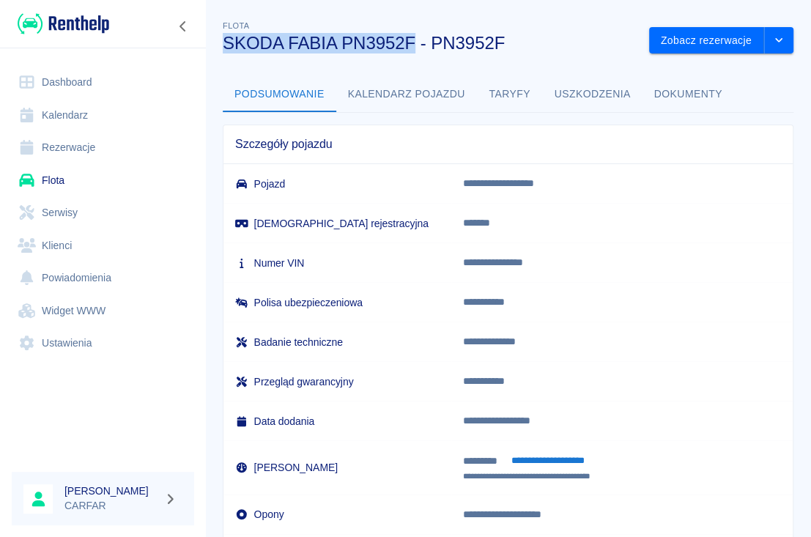
drag, startPoint x: 225, startPoint y: 44, endPoint x: 410, endPoint y: 48, distance: 185.4
click at [410, 48] on h3 "SKODA FABIA PN3952F - PN3952F" at bounding box center [430, 43] width 415 height 21
copy h3 "SKODA FABIA PN3952F"
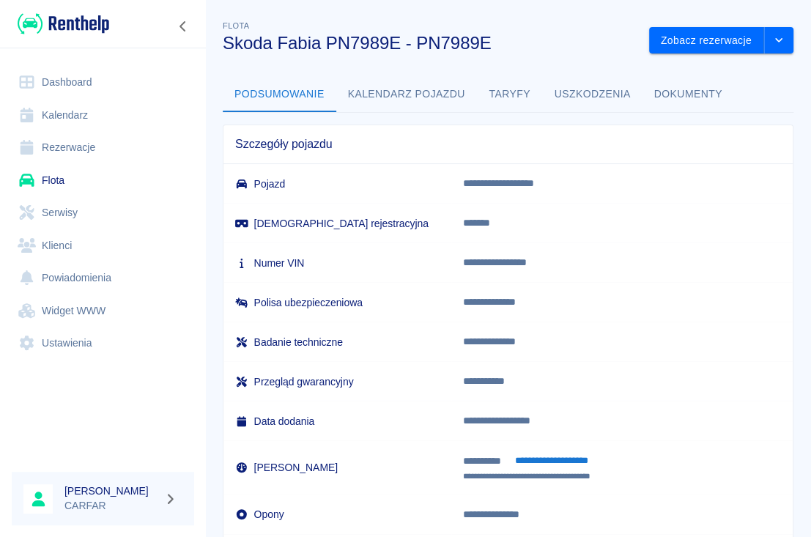
click at [273, 48] on h3 "Skoda Fabia PN7989E - PN7989E" at bounding box center [430, 43] width 415 height 21
drag, startPoint x: 222, startPoint y: 43, endPoint x: 397, endPoint y: 45, distance: 175.2
click at [397, 45] on div "Flota Skoda Fabia PN7989E - PN7989E" at bounding box center [424, 30] width 427 height 48
copy h3 "Skoda Fabia PN7989E"
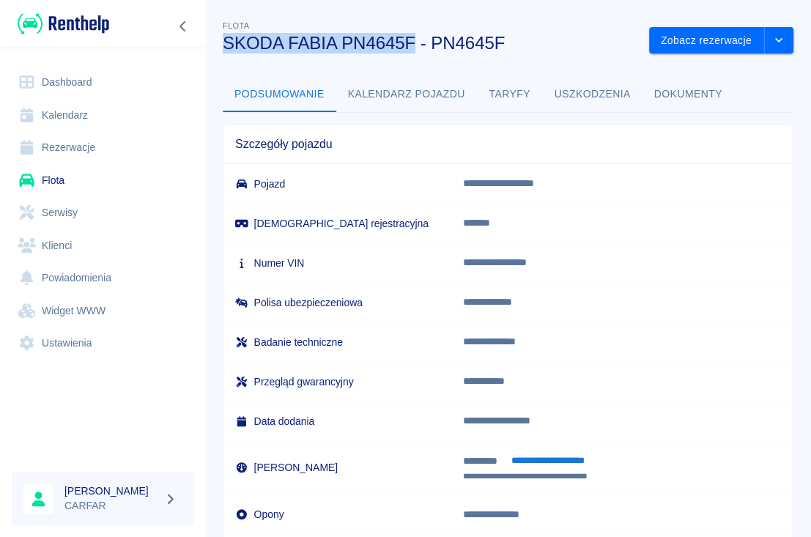
drag, startPoint x: 223, startPoint y: 40, endPoint x: 411, endPoint y: 45, distance: 188.4
click at [411, 45] on h3 "SKODA FABIA PN4645F - PN4645F" at bounding box center [430, 43] width 415 height 21
copy h3 "SKODA FABIA PN4645F"
drag, startPoint x: 227, startPoint y: 44, endPoint x: 439, endPoint y: 41, distance: 211.8
click at [439, 41] on h3 "SKODA SUPERB GD9S297 - GD9S297" at bounding box center [430, 43] width 415 height 21
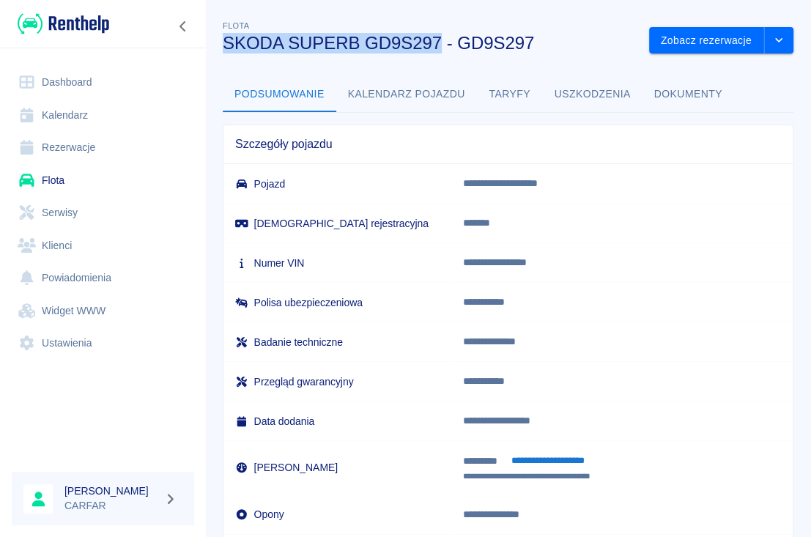
copy h3 "SKODA SUPERB GD9S297"
drag, startPoint x: 225, startPoint y: 43, endPoint x: 438, endPoint y: 37, distance: 213.3
click at [438, 37] on h3 "SKODA SUPERB GD9S514 - GD9S514" at bounding box center [430, 43] width 415 height 21
copy h3 "SKODA SUPERB GD9S514"
drag, startPoint x: 223, startPoint y: 45, endPoint x: 440, endPoint y: 47, distance: 217.7
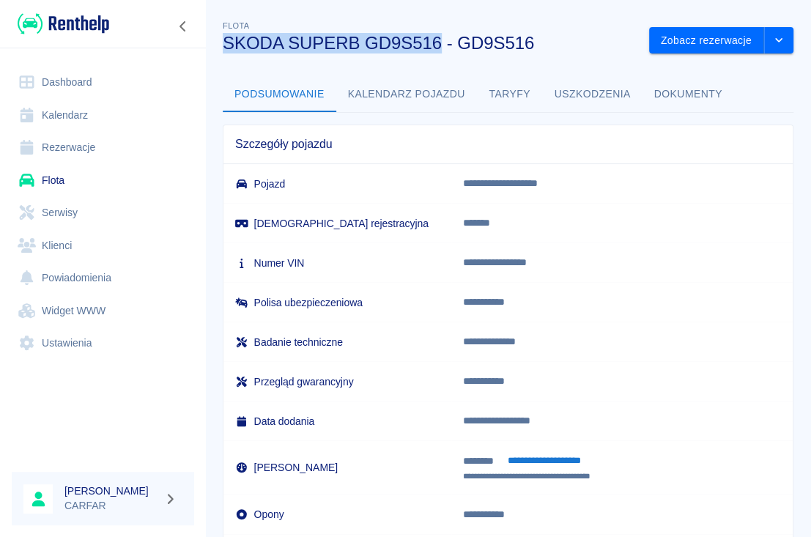
click at [440, 47] on h3 "SKODA SUPERB GD9S516 - GD9S516" at bounding box center [430, 43] width 415 height 21
copy h3 "SKODA SUPERB GD9S516"
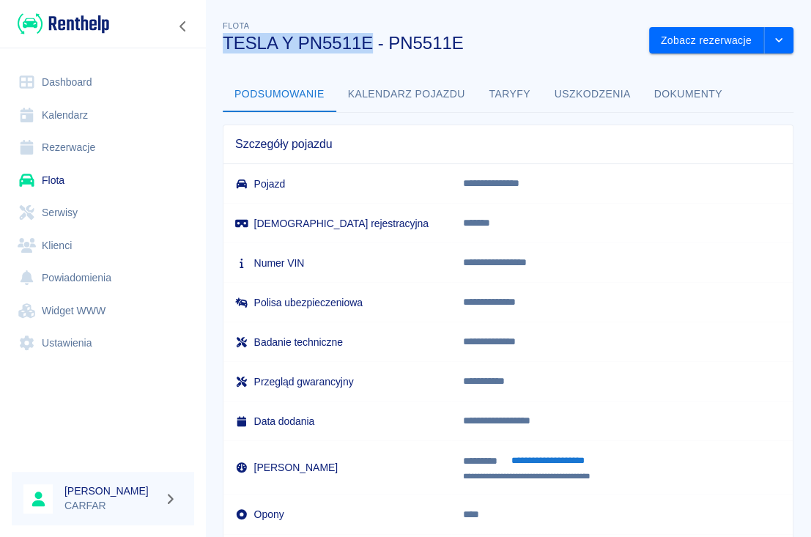
drag, startPoint x: 226, startPoint y: 39, endPoint x: 366, endPoint y: 47, distance: 140.9
click at [366, 47] on h3 "TESLA Y PN5511E - PN5511E" at bounding box center [430, 43] width 415 height 21
copy h3 "TESLA Y PN5511E"
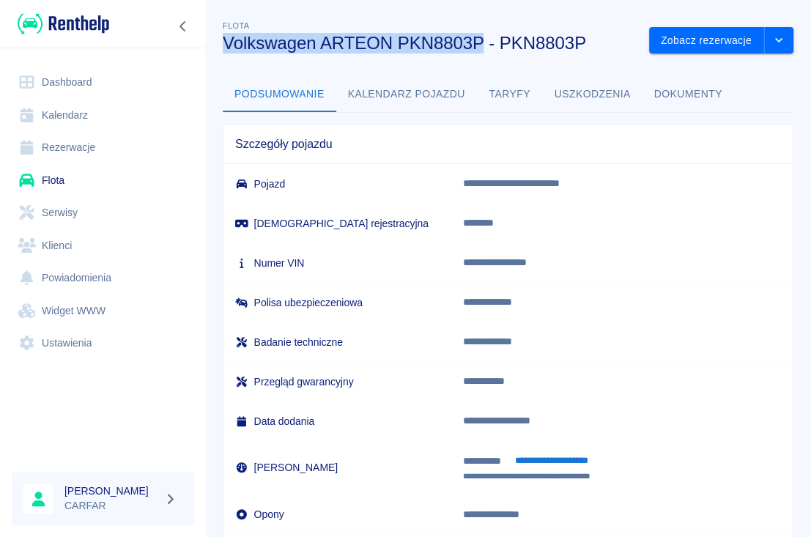
drag, startPoint x: 227, startPoint y: 43, endPoint x: 481, endPoint y: 47, distance: 253.6
click at [481, 47] on h3 "Volkswagen ARTEON PKN8803P - PKN8803P" at bounding box center [430, 43] width 415 height 21
copy h3 "Volkswagen ARTEON PKN8803P"
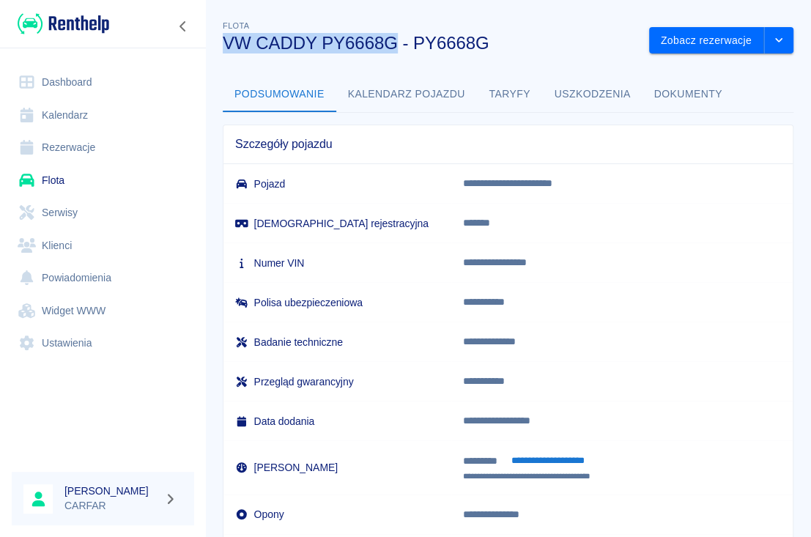
drag, startPoint x: 226, startPoint y: 38, endPoint x: 394, endPoint y: 47, distance: 168.1
click at [394, 47] on h3 "VW CADDY PY6668G - PY6668G" at bounding box center [430, 43] width 415 height 21
copy h3 "VW CADDY PY6668G"
drag, startPoint x: 226, startPoint y: 43, endPoint x: 393, endPoint y: 49, distance: 167.2
click at [393, 49] on h3 "VW CADDY PK8745S - PK8745S" at bounding box center [430, 43] width 415 height 21
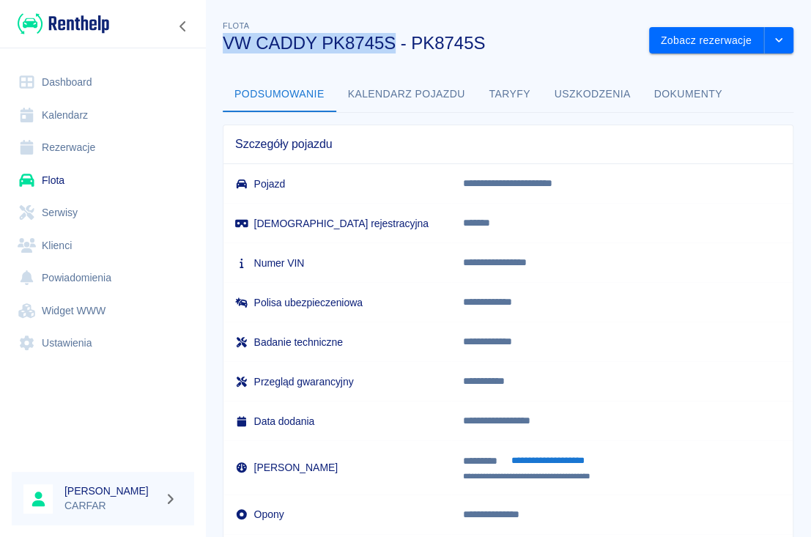
copy h3 "VW CADDY PK8745S"
drag, startPoint x: 228, startPoint y: 39, endPoint x: 399, endPoint y: 45, distance: 170.9
click at [399, 45] on h3 "VW CADDY WJ7256N - WJ7256N" at bounding box center [430, 43] width 415 height 21
copy h3 "VW CADDY WJ7256N"
drag, startPoint x: 225, startPoint y: 40, endPoint x: 381, endPoint y: 45, distance: 156.2
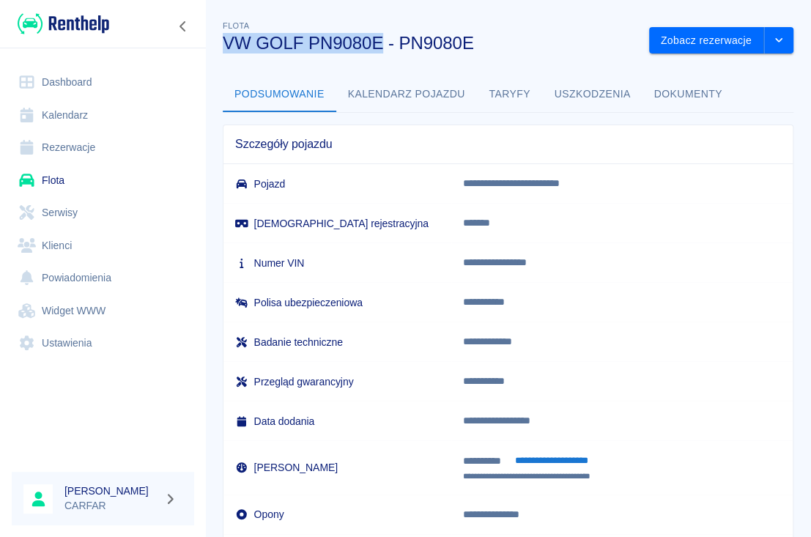
click at [381, 45] on h3 "VW GOLF PN9080E - PN9080E" at bounding box center [430, 43] width 415 height 21
copy h3 "VW GOLF PN9080E"
drag, startPoint x: 225, startPoint y: 44, endPoint x: 377, endPoint y: 42, distance: 151.7
click at [377, 42] on h3 "VW ID3 PKN0565C - PKN0565C" at bounding box center [430, 43] width 415 height 21
copy h3 "VW ID3 PKN0565C"
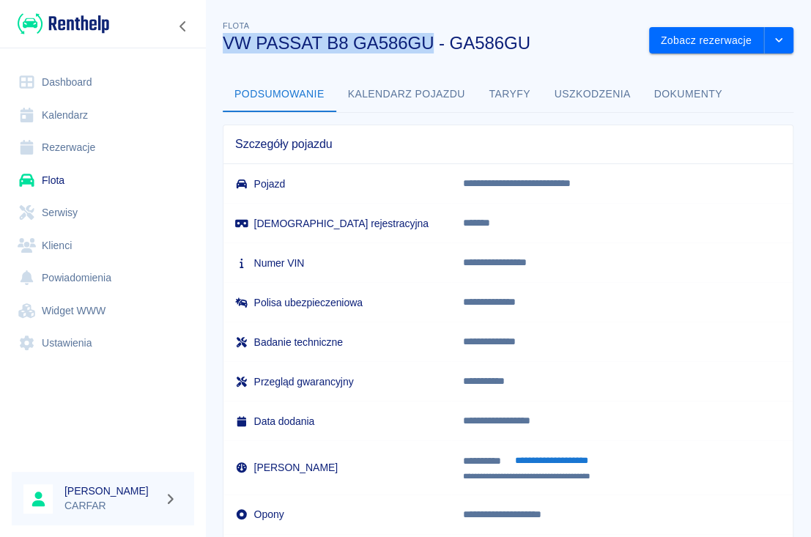
drag, startPoint x: 227, startPoint y: 45, endPoint x: 429, endPoint y: 48, distance: 201.5
click at [429, 48] on h3 "VW PASSAT B8 GA586GU - GA586GU" at bounding box center [430, 43] width 415 height 21
copy h3 "VW PASSAT B8 GA586GU"
drag, startPoint x: 226, startPoint y: 40, endPoint x: 425, endPoint y: 36, distance: 199.4
click at [425, 36] on h3 "VW PASSAT B8 PN8586E - PN8586E" at bounding box center [430, 43] width 415 height 21
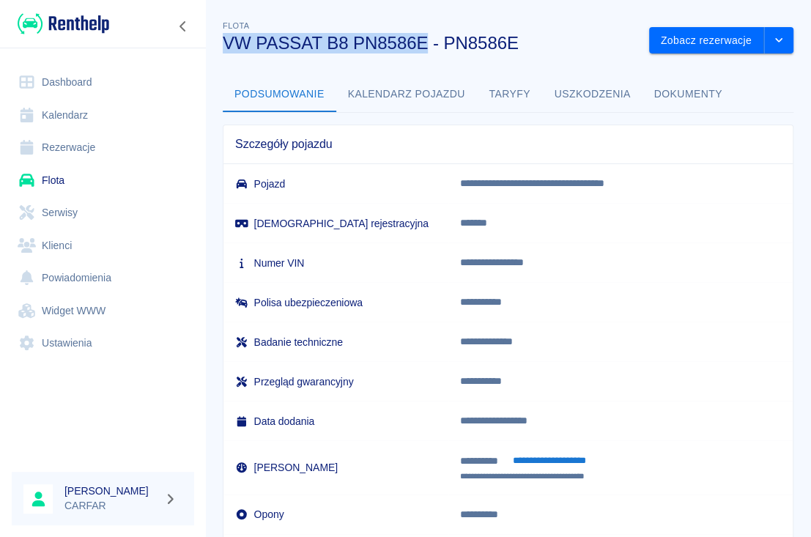
copy h3 "VW PASSAT B8 PN8586E"
drag, startPoint x: 225, startPoint y: 41, endPoint x: 428, endPoint y: 44, distance: 203.0
click at [428, 44] on h3 "VW PASSAT B8 PN8990C - PN8990C" at bounding box center [430, 43] width 415 height 21
copy h3 "VW PASSAT B8 PN8990C"
drag, startPoint x: 229, startPoint y: 42, endPoint x: 429, endPoint y: 37, distance: 199.4
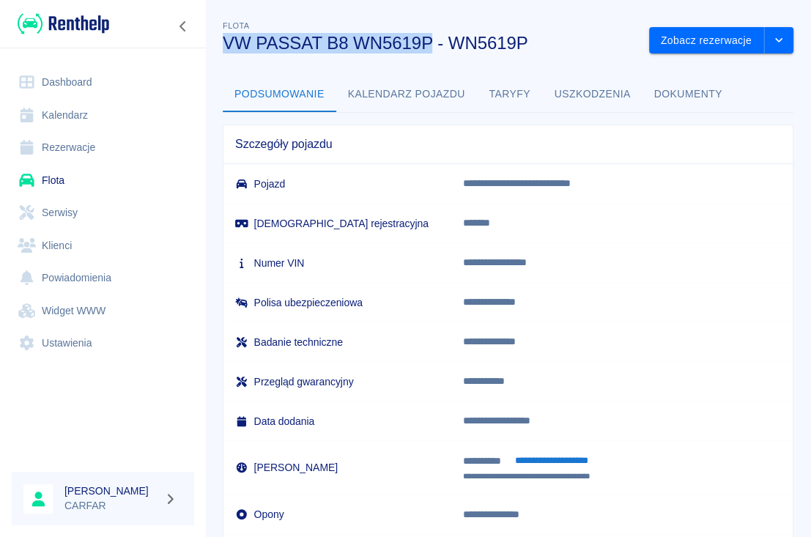
click at [429, 37] on h3 "VW PASSAT B8 WN5619P - WN5619P" at bounding box center [430, 43] width 415 height 21
copy h3 "VW PASSAT B8 WN5619P"
drag, startPoint x: 228, startPoint y: 39, endPoint x: 424, endPoint y: 43, distance: 195.7
click at [424, 43] on h3 "VW PASSAT B9 EL5KV59 - EL5KV59" at bounding box center [430, 43] width 415 height 21
drag, startPoint x: 223, startPoint y: 39, endPoint x: 425, endPoint y: 37, distance: 202.3
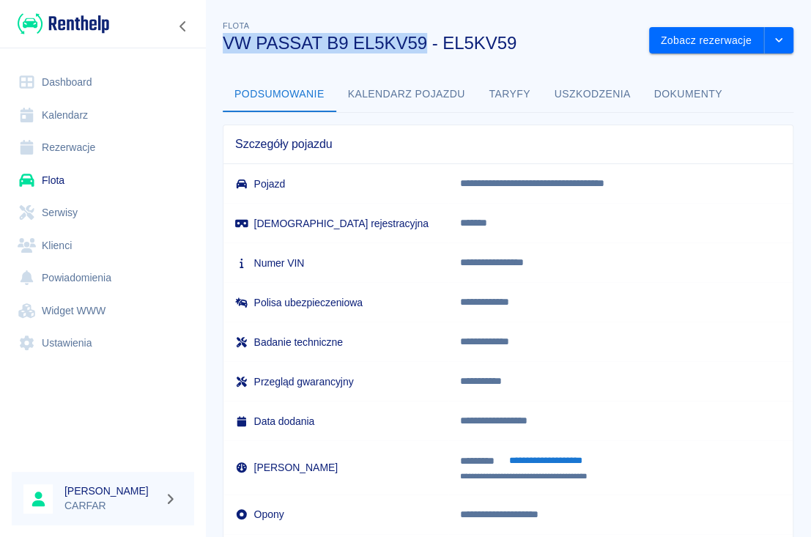
click at [425, 37] on h3 "VW PASSAT B9 EL5KV59 - EL5KV59" at bounding box center [430, 43] width 415 height 21
copy h3 "VW PASSAT B9 EL5KV59"
drag, startPoint x: 225, startPoint y: 39, endPoint x: 438, endPoint y: 40, distance: 212.5
click at [438, 40] on h3 "VW PASSAT B9 PKN3979G - PKN3979G" at bounding box center [430, 43] width 415 height 21
copy h3 "VW PASSAT B9 PKN3979G"
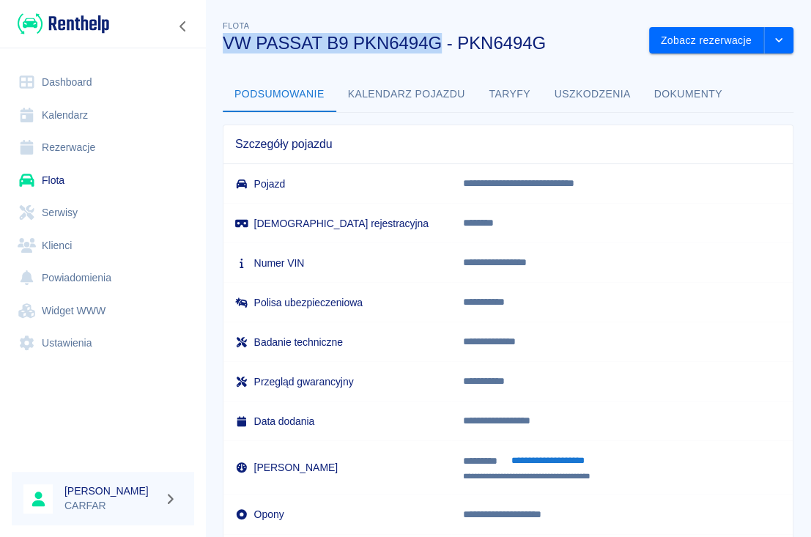
drag, startPoint x: 228, startPoint y: 40, endPoint x: 437, endPoint y: 47, distance: 209.0
click at [437, 47] on h3 "VW PASSAT B9 PKN6494G - PKN6494G" at bounding box center [430, 43] width 415 height 21
copy h3 "VW PASSAT B9 PKN6494G"
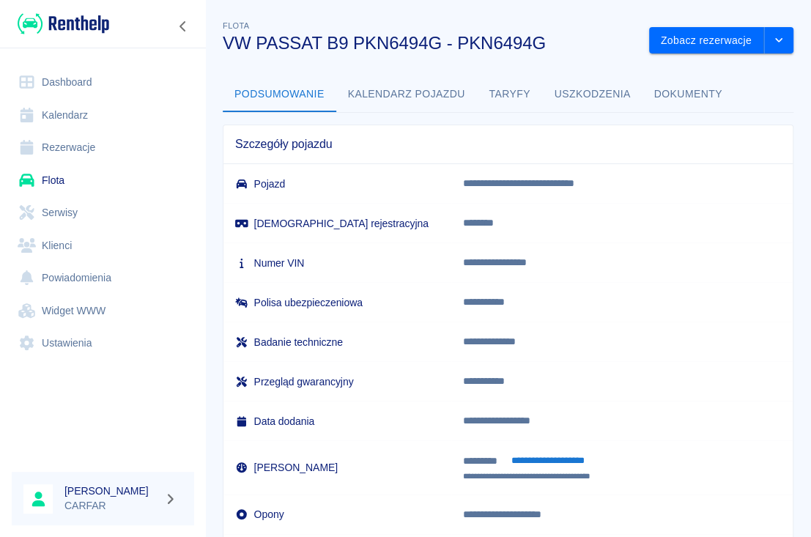
drag, startPoint x: 358, startPoint y: 18, endPoint x: 309, endPoint y: 1, distance: 51.7
click at [358, 18] on div "Flota VW PASSAT B9 PKN6494G - PKN6494G" at bounding box center [424, 30] width 427 height 48
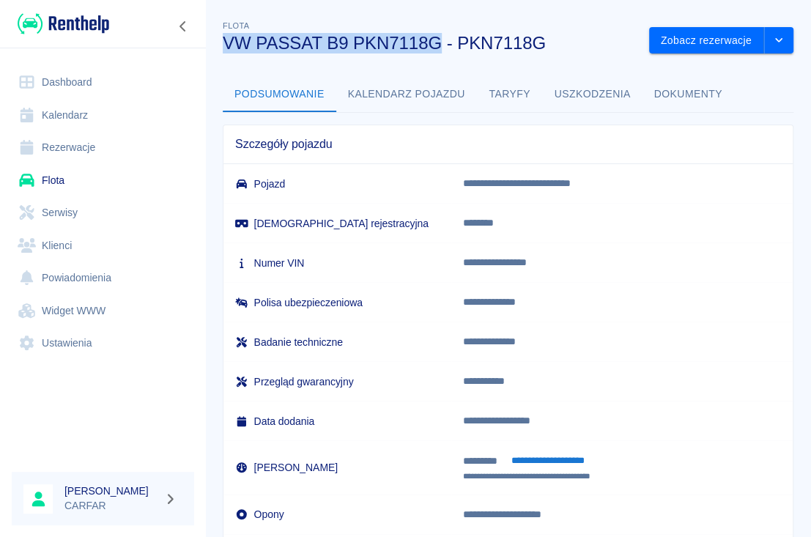
drag, startPoint x: 226, startPoint y: 40, endPoint x: 436, endPoint y: 44, distance: 209.6
click at [436, 44] on h3 "VW PASSAT B9 PKN7118G - PKN7118G" at bounding box center [430, 43] width 415 height 21
copy h3 "VW PASSAT B9 PKN7118G"
drag, startPoint x: 229, startPoint y: 42, endPoint x: 344, endPoint y: 39, distance: 115.1
click at [344, 39] on h3 "VW PASSAT B9 PKN7776R - PKN7776R" at bounding box center [430, 43] width 415 height 21
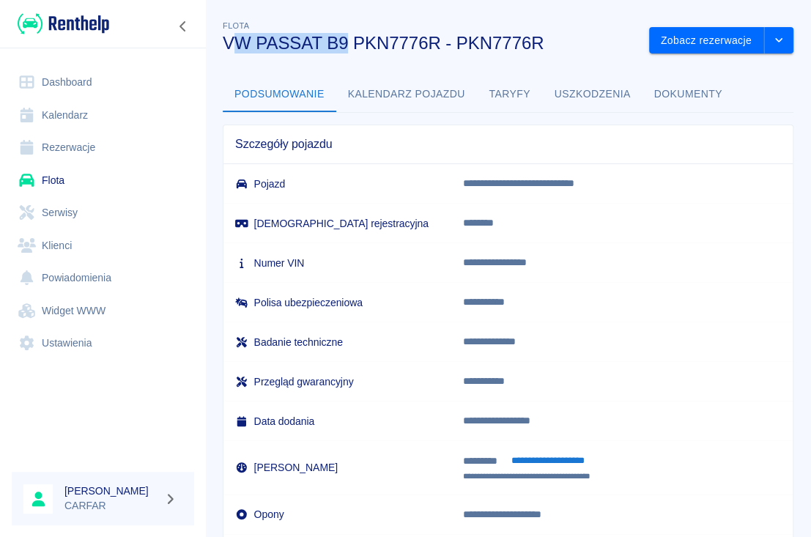
click at [344, 39] on h3 "VW PASSAT B9 PKN7776R - PKN7776R" at bounding box center [430, 43] width 415 height 21
drag, startPoint x: 223, startPoint y: 45, endPoint x: 438, endPoint y: 44, distance: 214.7
click at [438, 44] on h3 "VW PASSAT B9 PKN7776R - PKN7776R" at bounding box center [430, 43] width 415 height 21
copy h3 "VW PASSAT B9 PKN7776R"
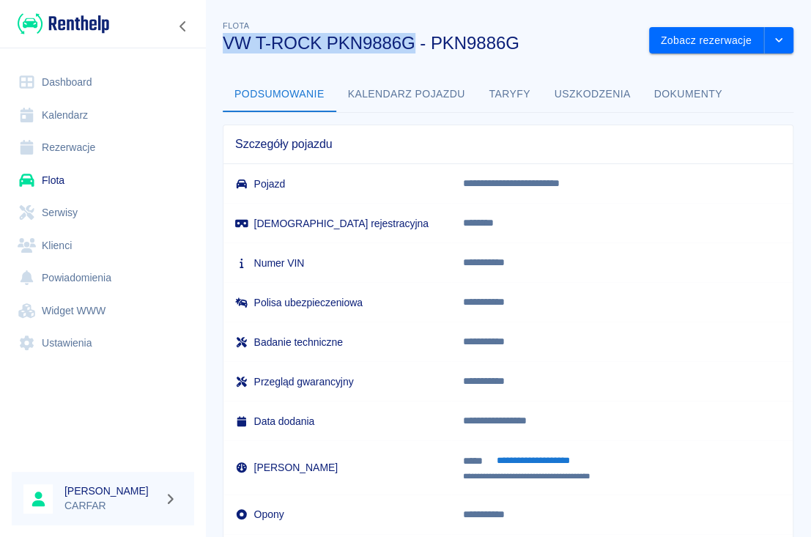
drag, startPoint x: 226, startPoint y: 44, endPoint x: 416, endPoint y: 49, distance: 189.9
click at [416, 49] on h3 "VW T-ROCK PKN9886G - PKN9886G" at bounding box center [430, 43] width 415 height 21
copy h3 "VW T-ROCK PKN9886G"
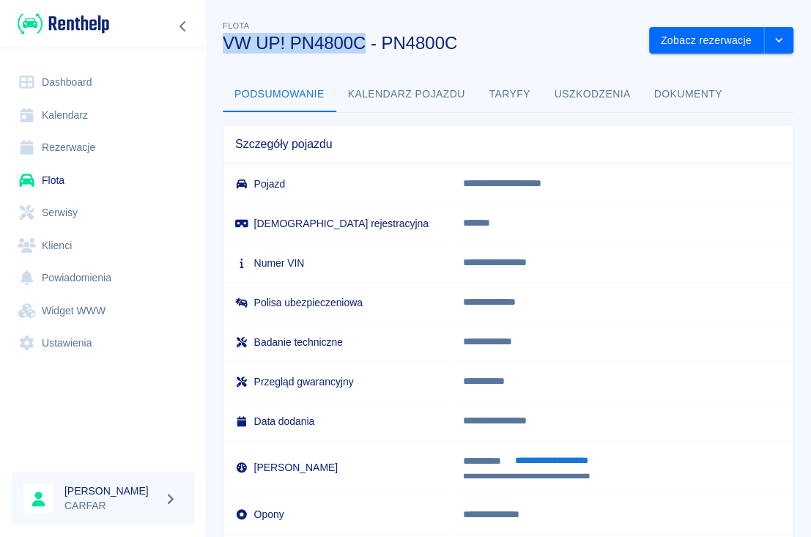
drag, startPoint x: 223, startPoint y: 42, endPoint x: 368, endPoint y: 45, distance: 145.1
click at [368, 45] on h3 "VW UP! PN4800C - PN4800C" at bounding box center [430, 43] width 415 height 21
copy h3 "VW UP! PN4800C"
drag, startPoint x: 227, startPoint y: 41, endPoint x: 361, endPoint y: 40, distance: 133.4
click at [361, 40] on h3 "VW UP! PN9167E - PN9167E" at bounding box center [430, 43] width 415 height 21
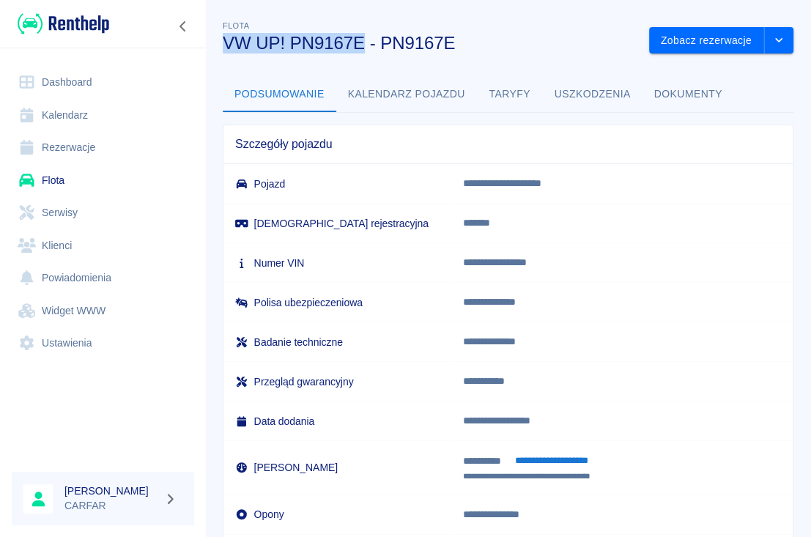
copy h3 "VW UP! PN9167E"
drag, startPoint x: 226, startPoint y: 42, endPoint x: 361, endPoint y: 47, distance: 134.9
click at [361, 47] on h3 "VW UP! PN0424F - PN0424F" at bounding box center [430, 43] width 415 height 21
copy h3 "VW UP! PN0424F"
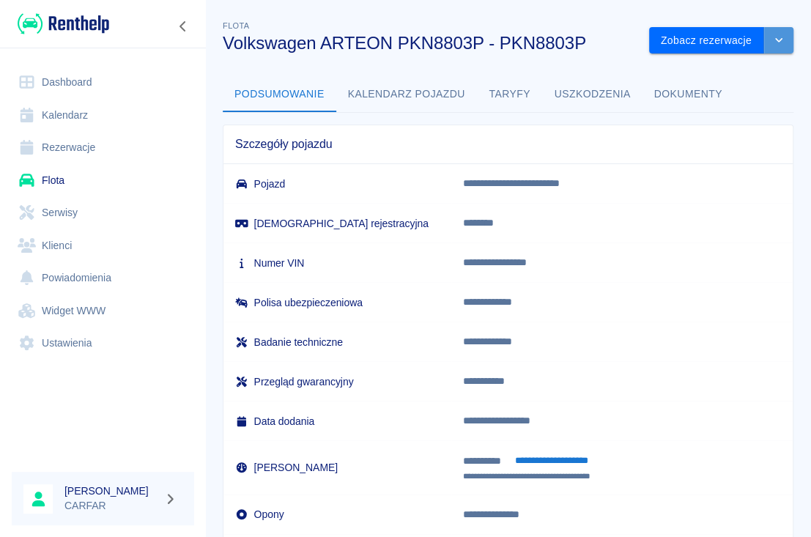
click at [773, 43] on icon "drop-down" at bounding box center [779, 40] width 12 height 10
click at [758, 73] on li "Zaktualizuj dane pojazdu" at bounding box center [706, 71] width 136 height 24
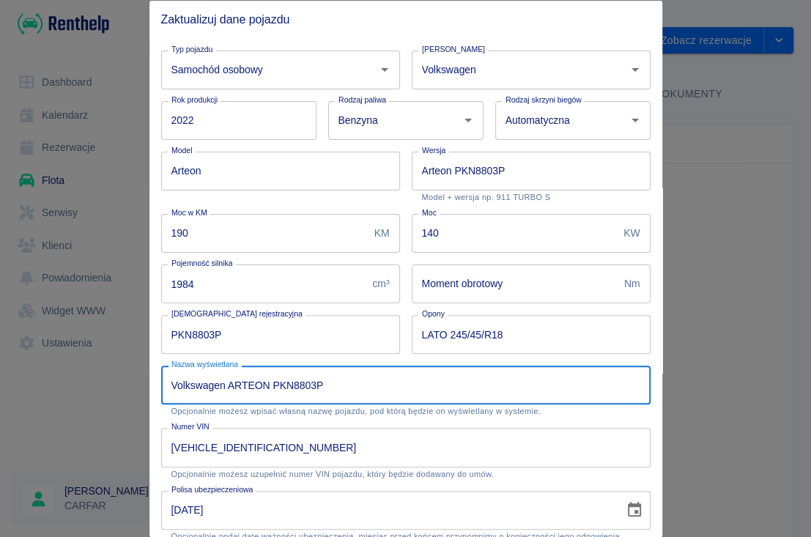
drag, startPoint x: 223, startPoint y: 390, endPoint x: 129, endPoint y: 387, distance: 93.8
click at [129, 387] on div "Zaktualizuj dane pojazdu Typ pojazdu Samochód osobowy Typ pojazdu Marka Volkswa…" at bounding box center [405, 268] width 811 height 537
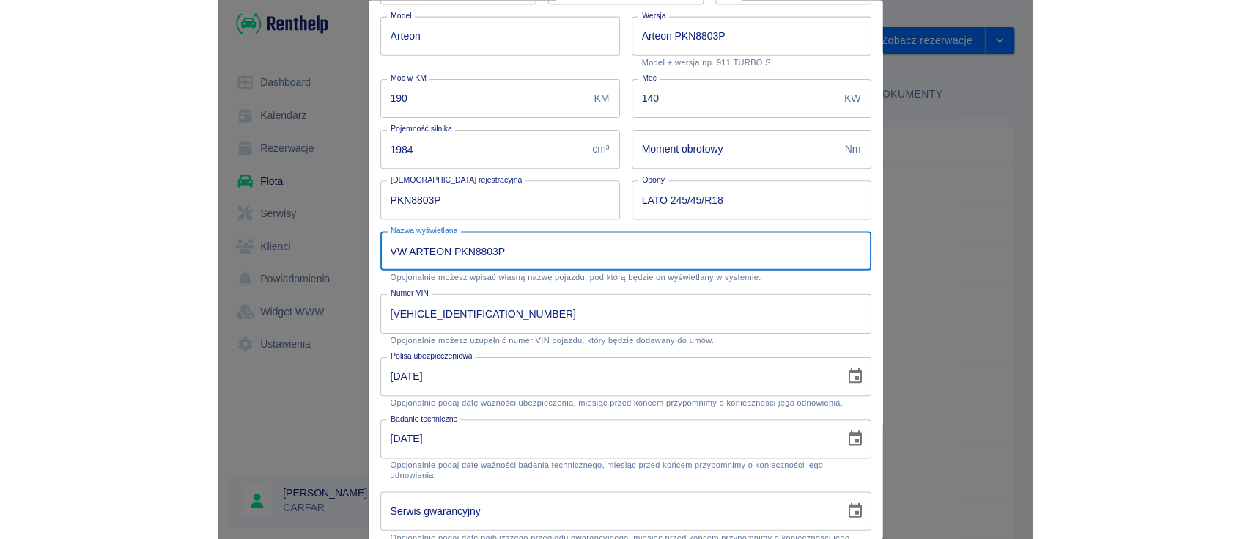
scroll to position [265, 0]
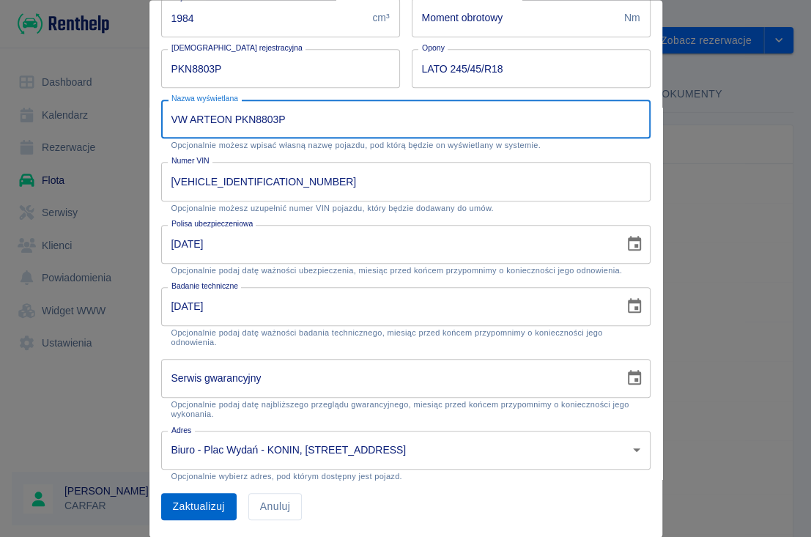
type input "VW ARTEON PKN8803P"
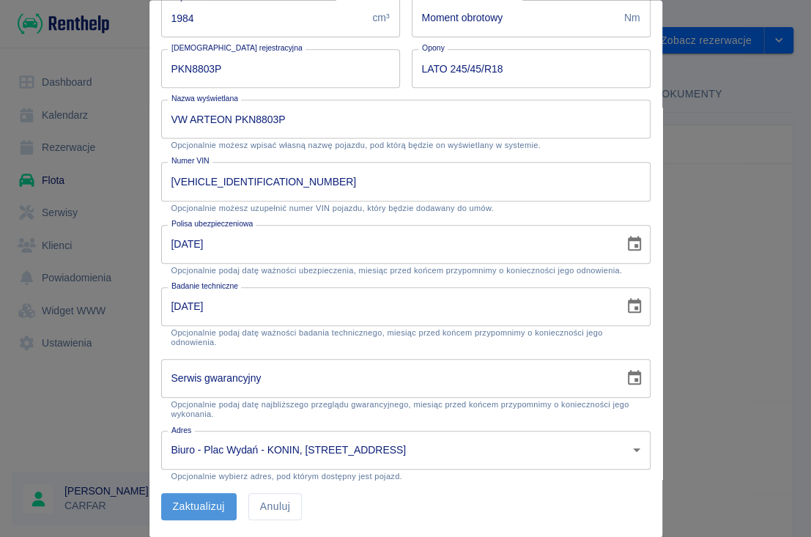
click at [215, 505] on button "Zaktualizuj" at bounding box center [198, 507] width 75 height 27
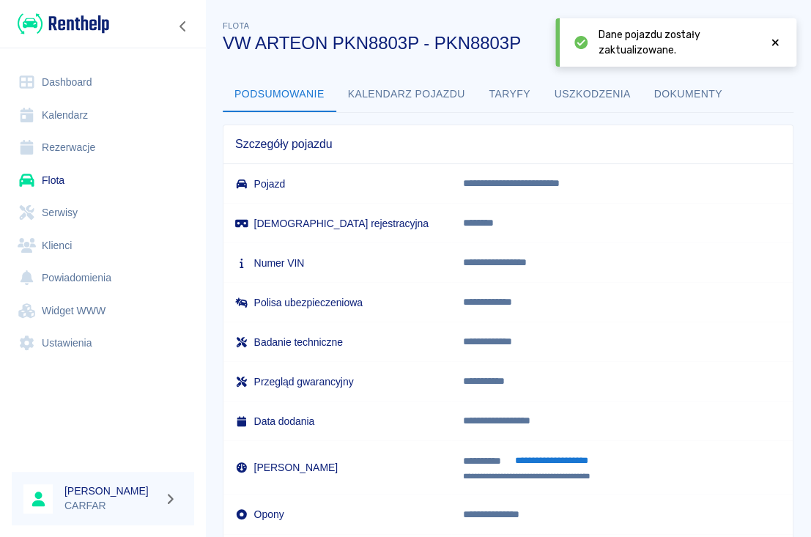
click at [671, 91] on button "Dokumenty" at bounding box center [689, 94] width 92 height 35
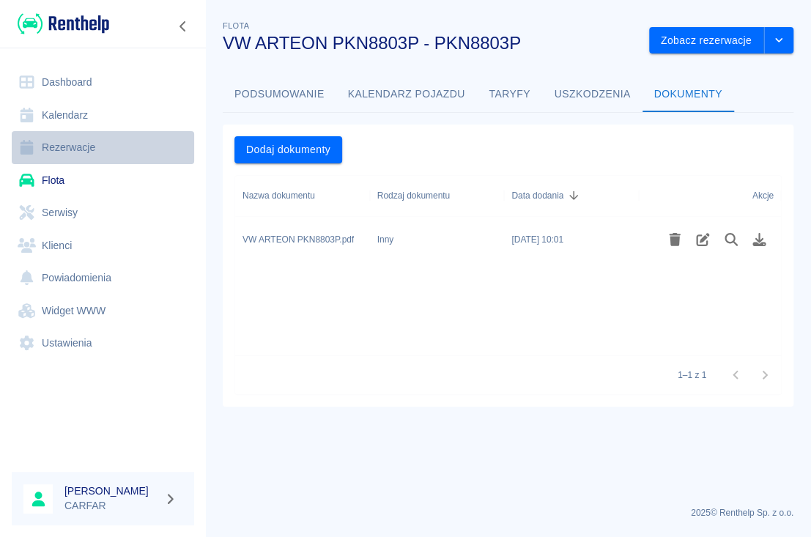
click at [97, 150] on link "Rezerwacje" at bounding box center [103, 147] width 182 height 33
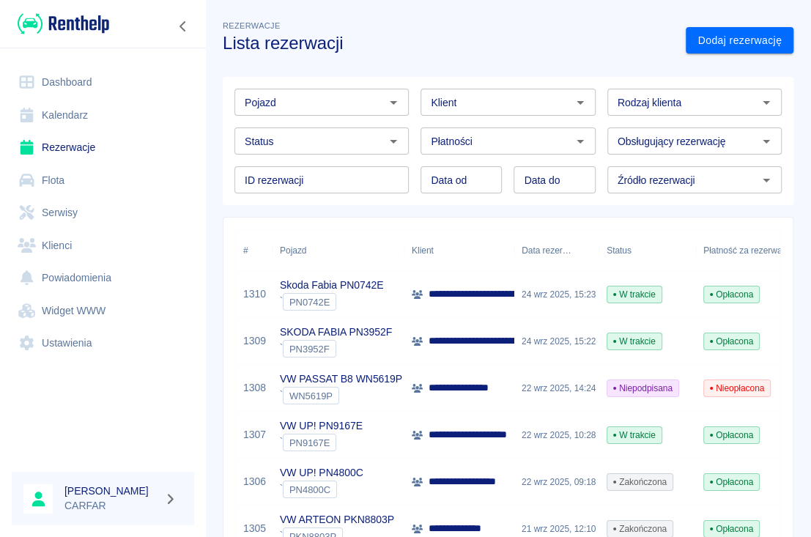
click at [340, 106] on input "Pojazd" at bounding box center [309, 102] width 141 height 18
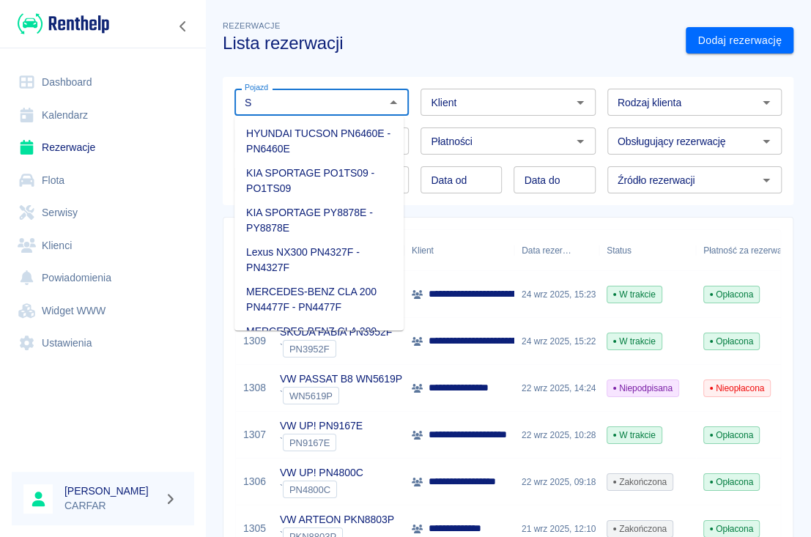
drag, startPoint x: 340, startPoint y: 106, endPoint x: 128, endPoint y: 103, distance: 212.5
click at [128, 103] on div "**********" at bounding box center [405, 268] width 811 height 537
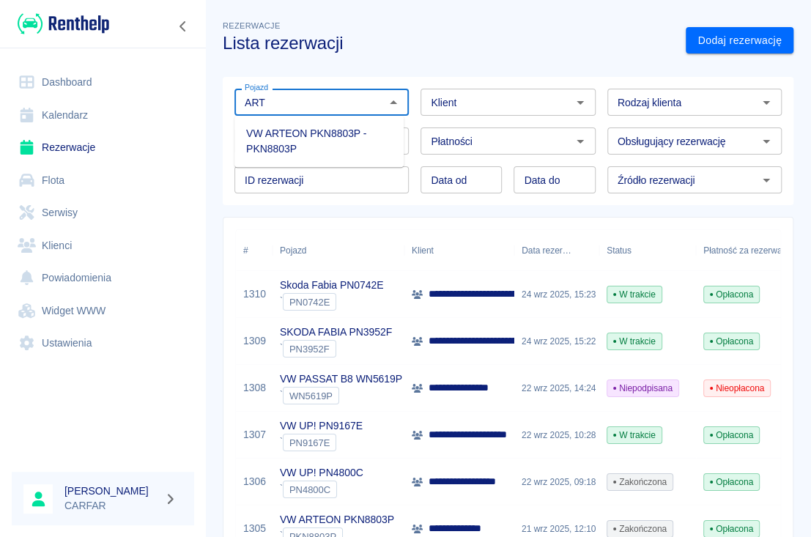
drag, startPoint x: 291, startPoint y: 137, endPoint x: 300, endPoint y: 143, distance: 10.6
click at [293, 136] on li "VW ARTEON PKN8803P - PKN8803P" at bounding box center [319, 142] width 169 height 40
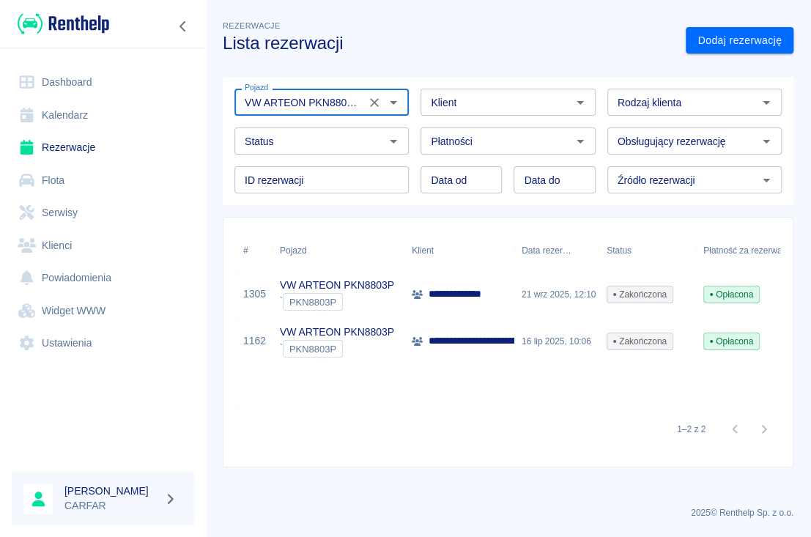
type input "VW ARTEON PKN8803P - PKN8803P"
click at [471, 298] on p "**********" at bounding box center [473, 294] width 89 height 15
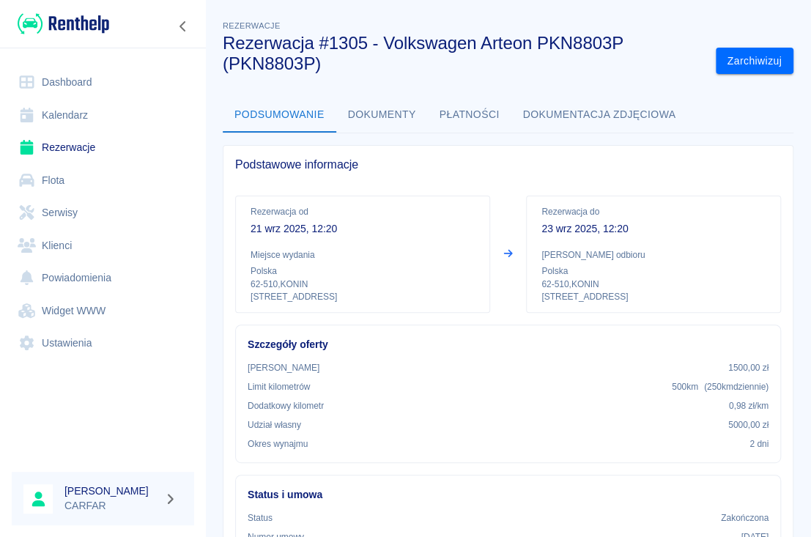
click at [386, 114] on button "Dokumenty" at bounding box center [382, 114] width 92 height 35
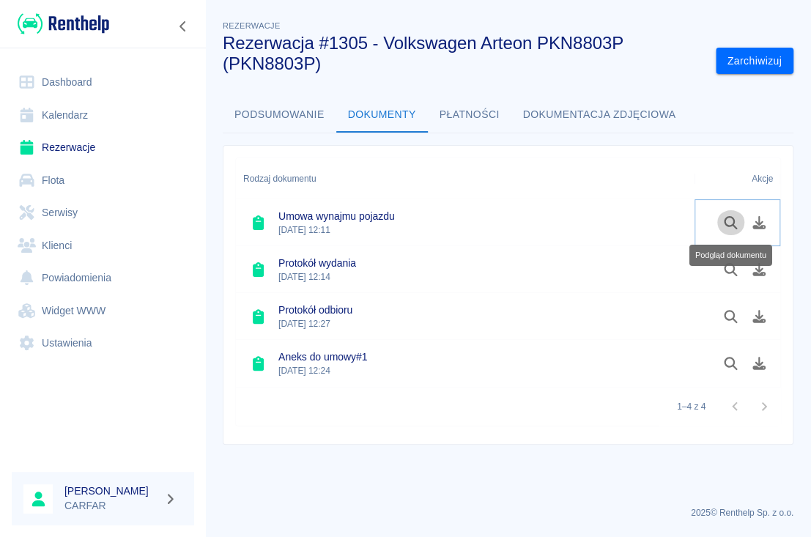
click at [733, 232] on button "Podgląd dokumentu" at bounding box center [731, 222] width 29 height 25
